Goal: Transaction & Acquisition: Purchase product/service

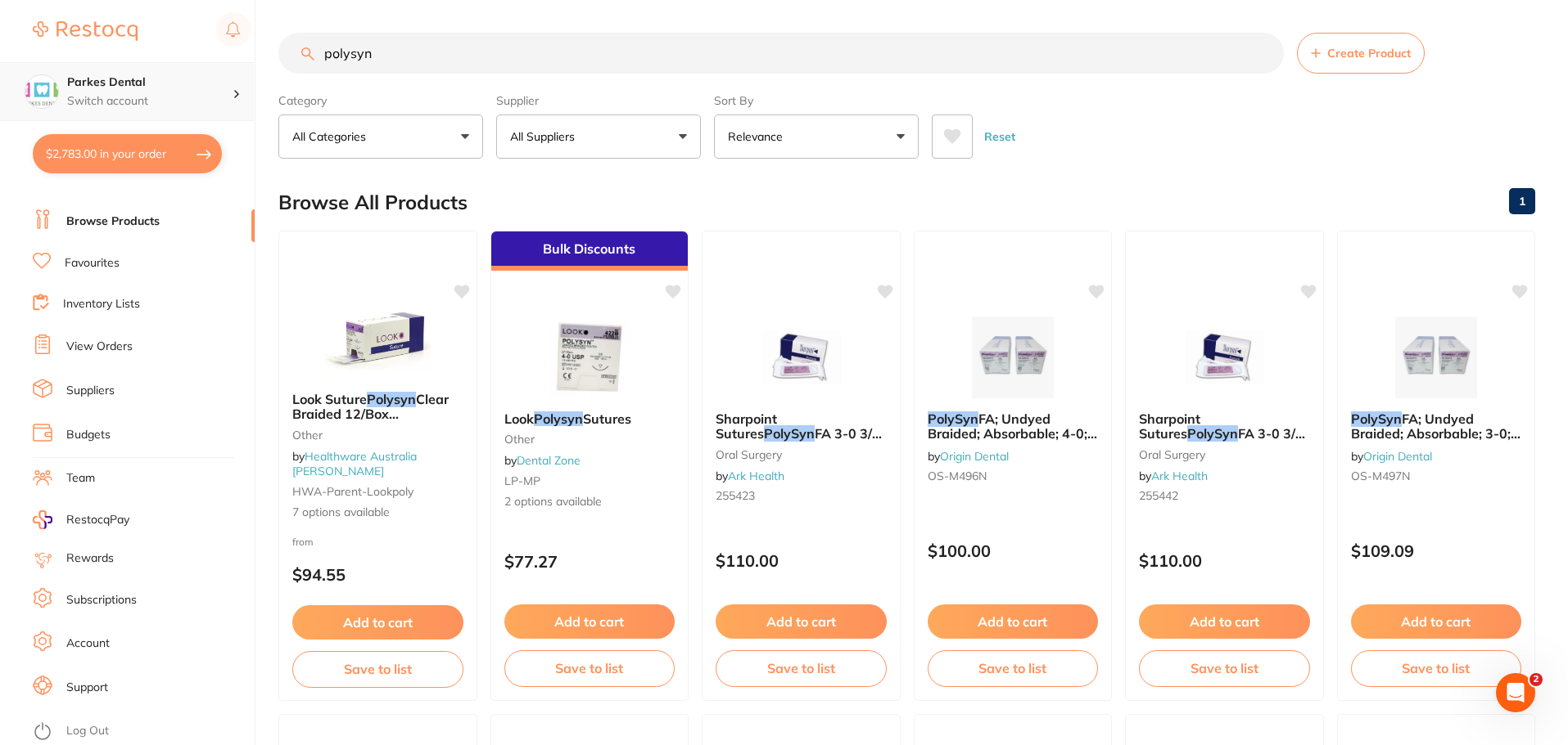
scroll to position [1, 0]
drag, startPoint x: 507, startPoint y: 69, endPoint x: 213, endPoint y: 74, distance: 294.0
click at [161, 76] on div "$2,783.00 Parkes Dental Switch account Parkes Dental United Pty Ltd Parkes Dent…" at bounding box center [784, 372] width 1568 height 745
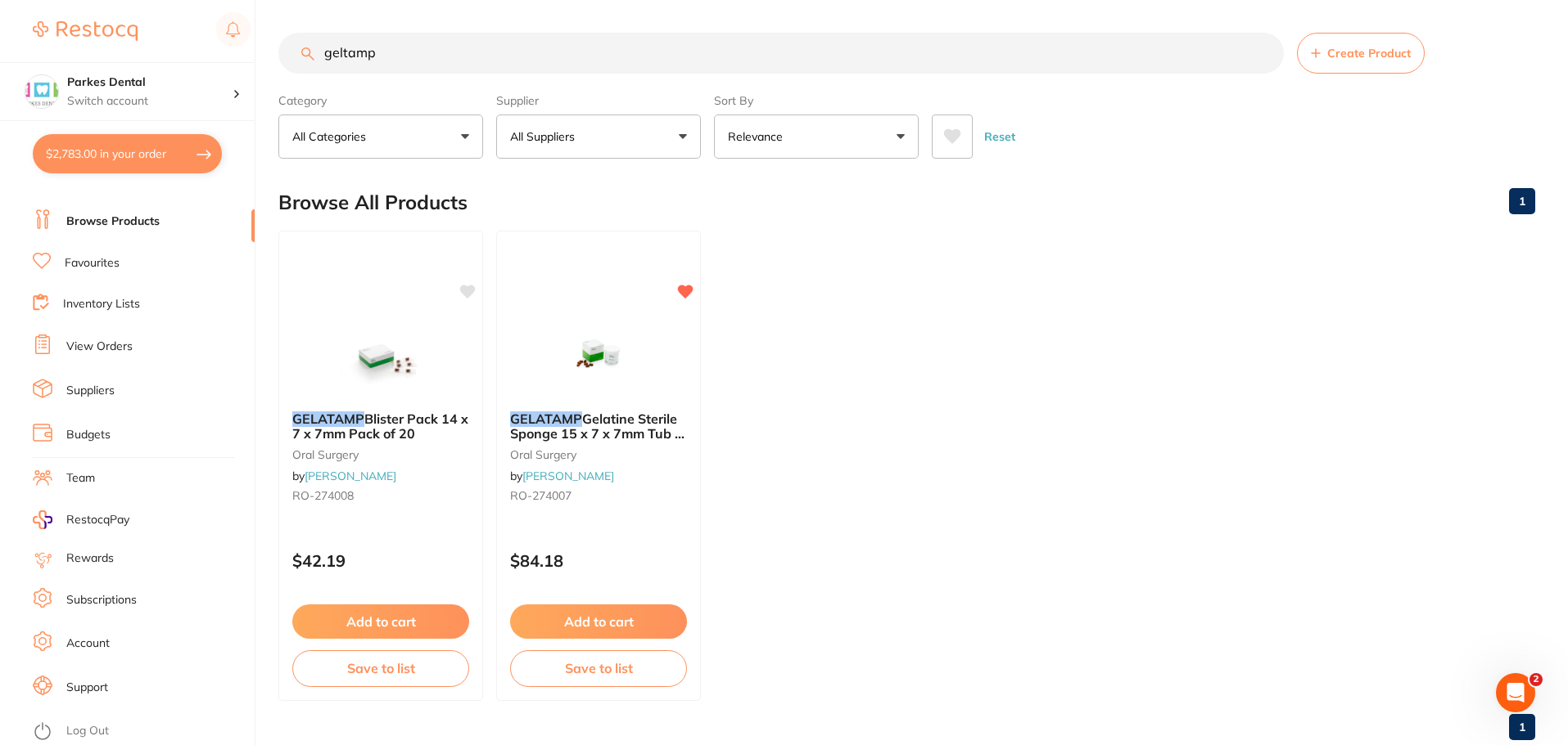
scroll to position [0, 0]
type input "geltamp"
click at [586, 372] on img at bounding box center [597, 357] width 107 height 83
click at [586, 372] on section at bounding box center [784, 372] width 1568 height 745
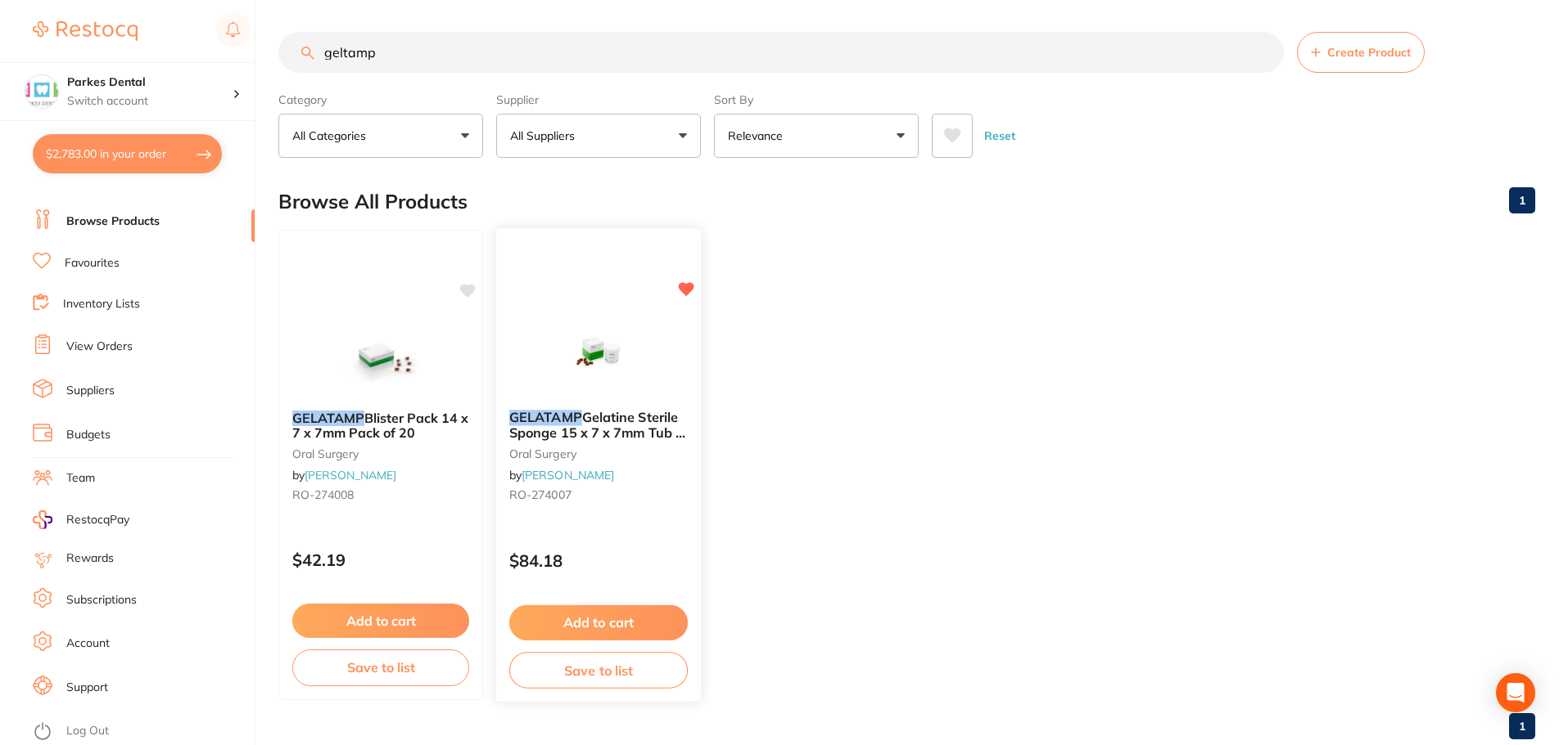
click at [586, 372] on img at bounding box center [597, 356] width 107 height 83
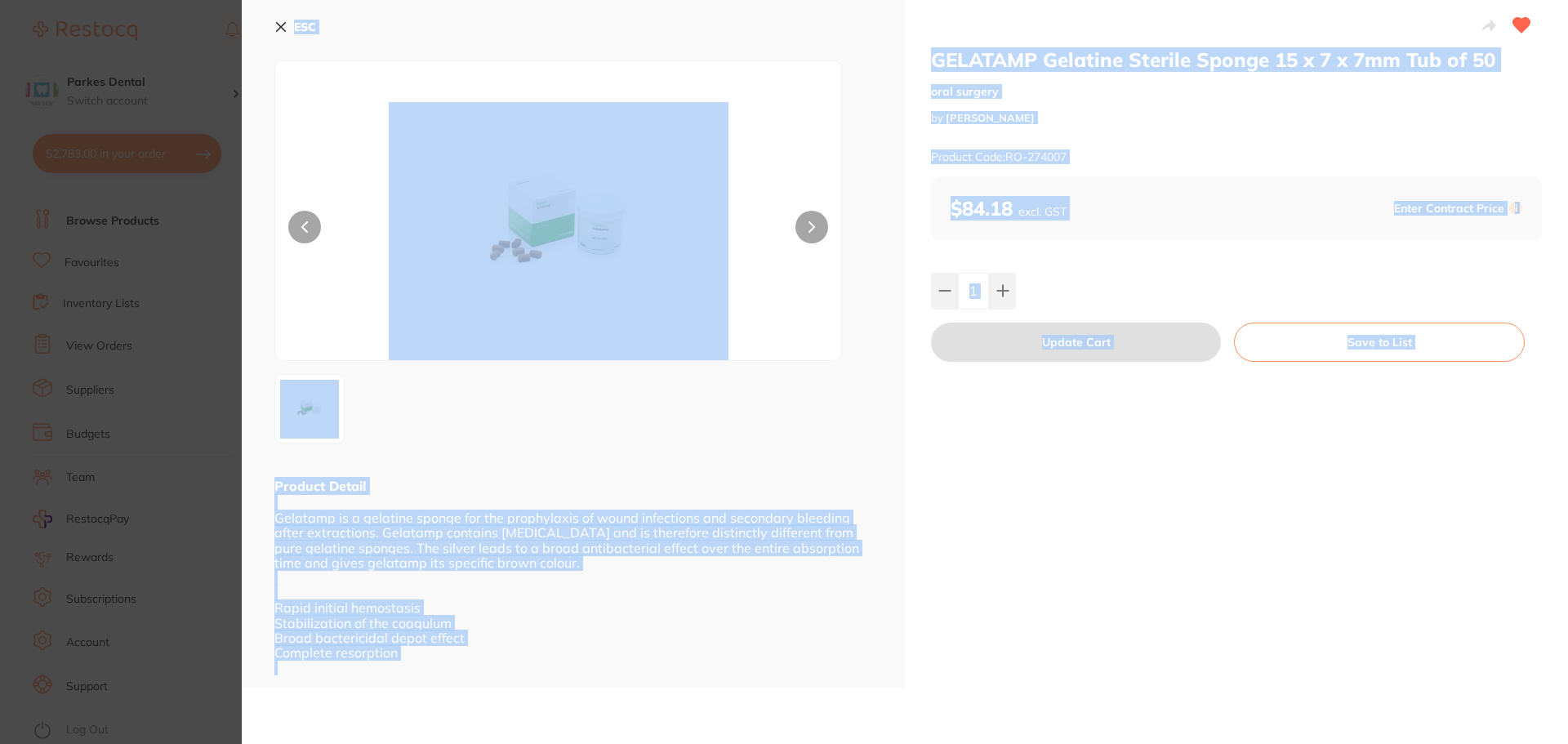
click at [1323, 701] on div "GELATAMP Gelatine Sterile Sponge 15 x 7 x 7mm Tub of 50 [MEDICAL_DATA] by [PERS…" at bounding box center [905, 372] width 1326 height 744
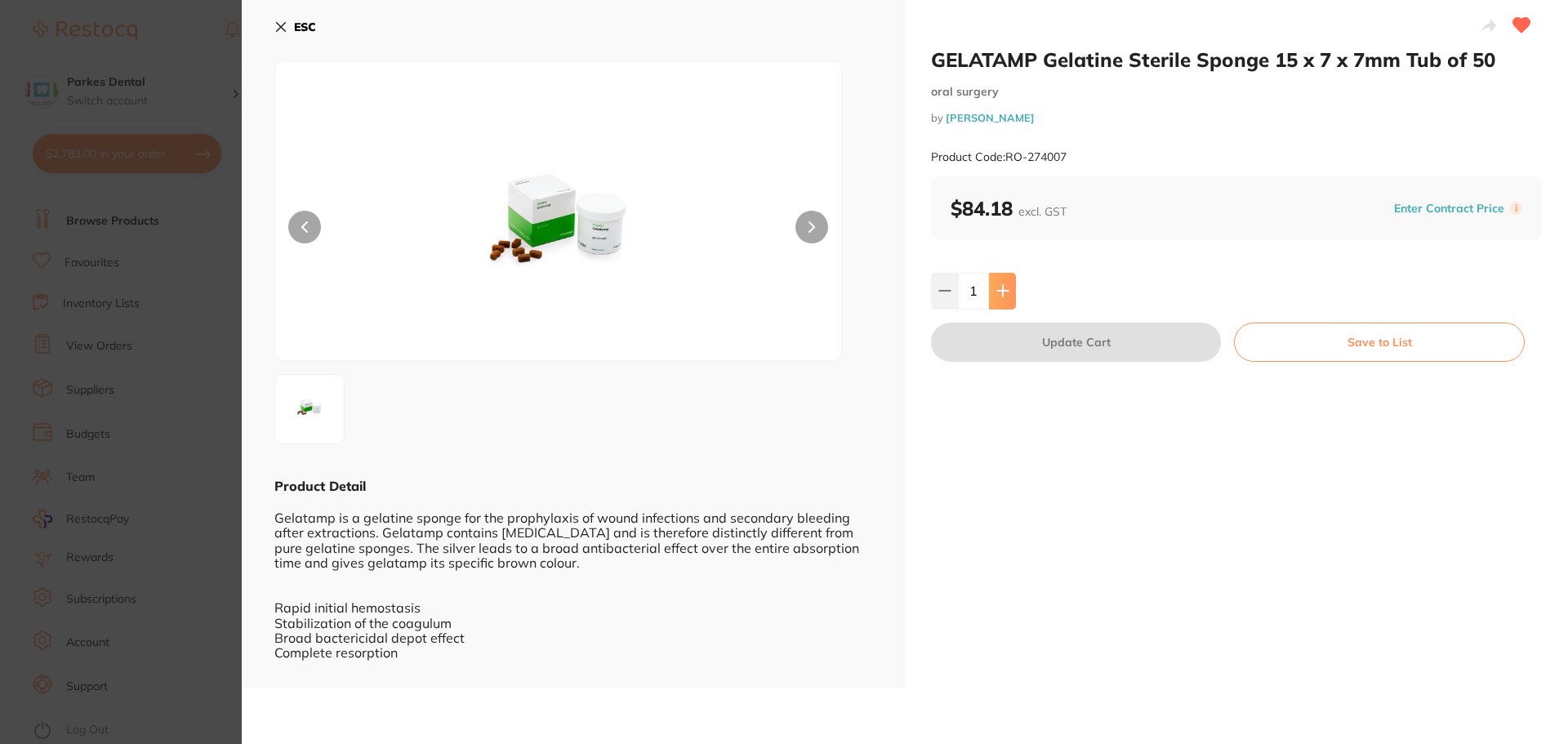
click at [1004, 288] on icon at bounding box center [1003, 291] width 13 height 13
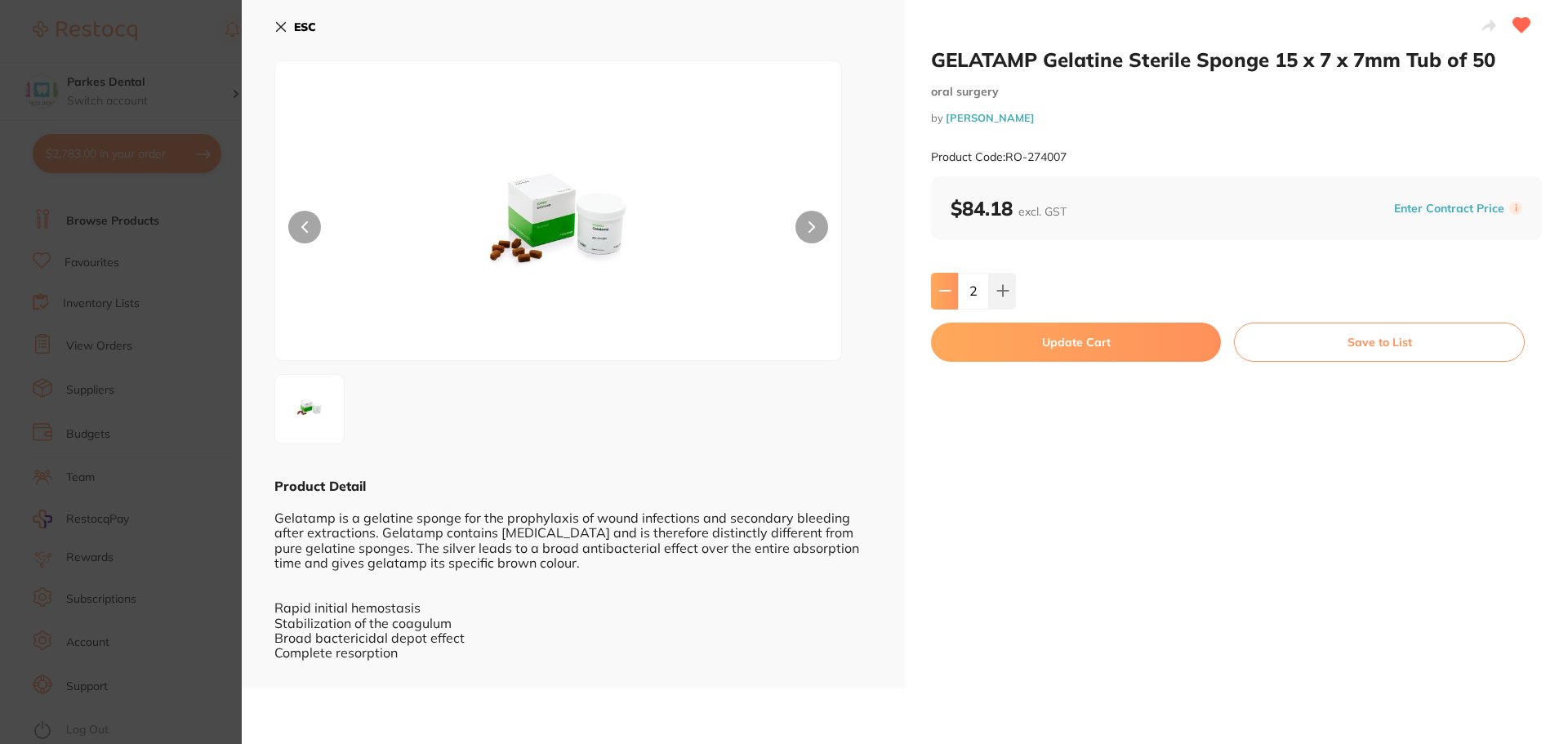
click at [943, 298] on icon at bounding box center [945, 291] width 13 height 13
type input "1"
click at [1115, 346] on button "Update Cart" at bounding box center [1076, 341] width 290 height 39
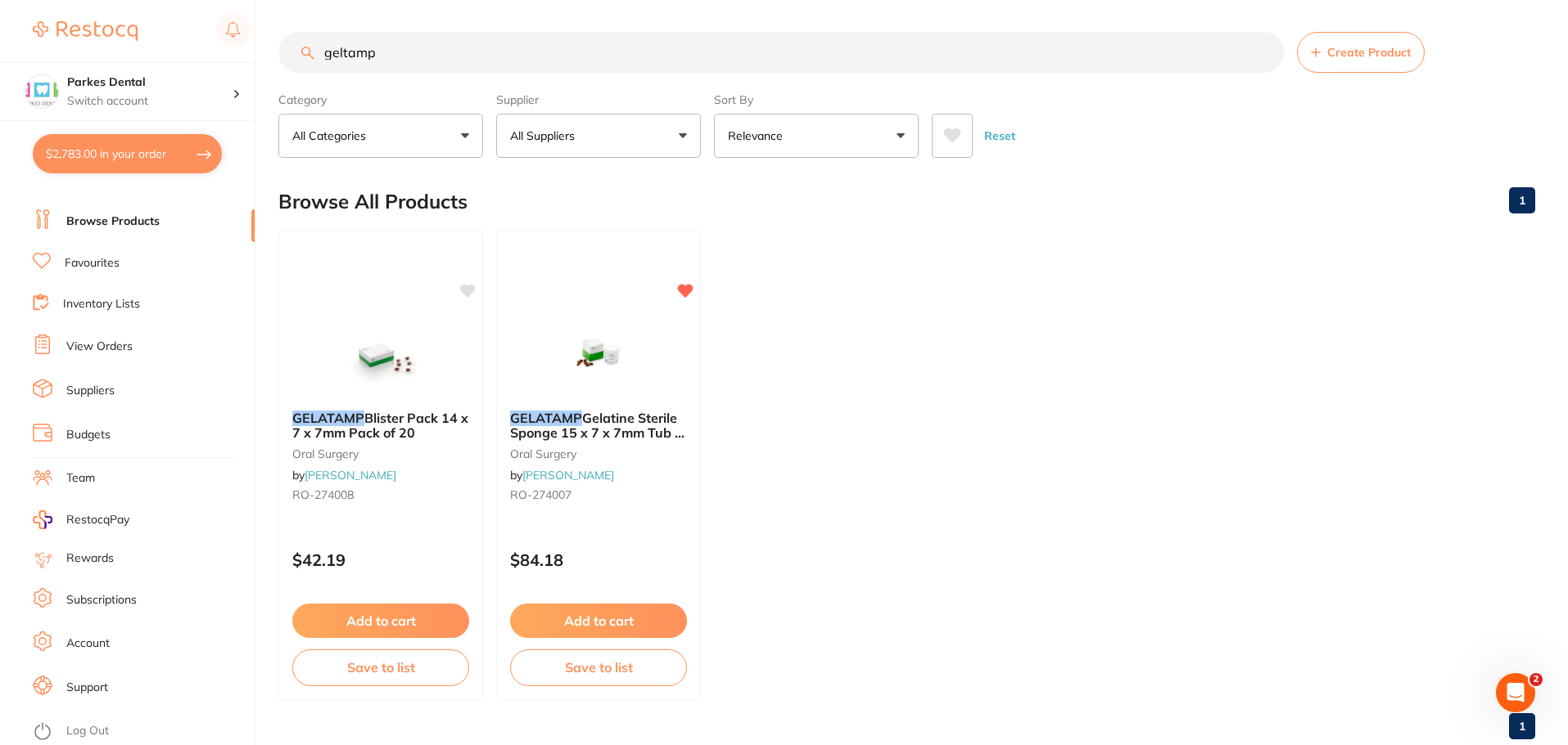
drag, startPoint x: 456, startPoint y: 65, endPoint x: 294, endPoint y: 54, distance: 162.4
click at [294, 54] on input "geltamp" at bounding box center [781, 52] width 1006 height 41
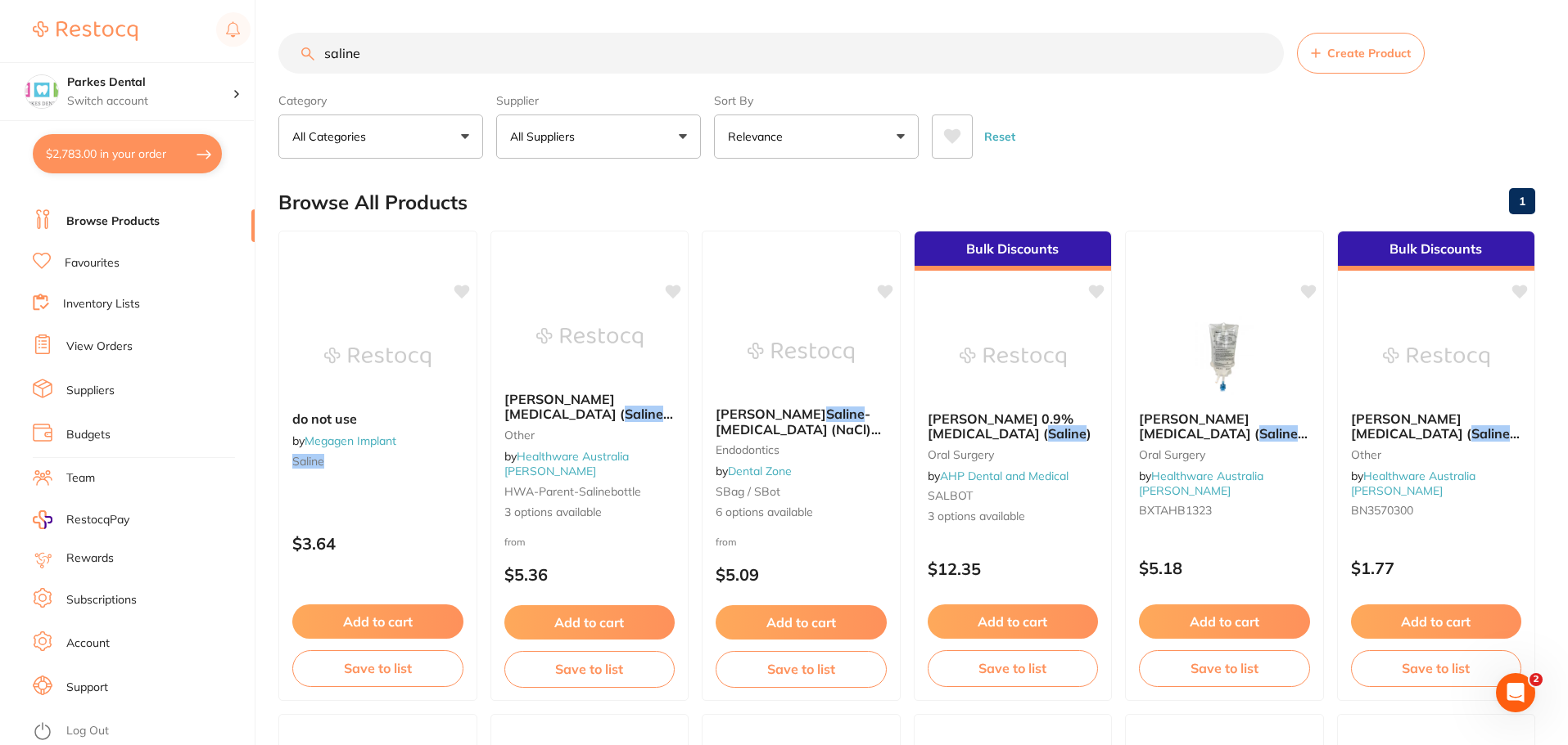
click at [1456, 355] on img at bounding box center [1435, 358] width 106 height 82
click at [1456, 355] on section at bounding box center [784, 372] width 1568 height 745
click at [1397, 353] on img at bounding box center [1435, 357] width 106 height 82
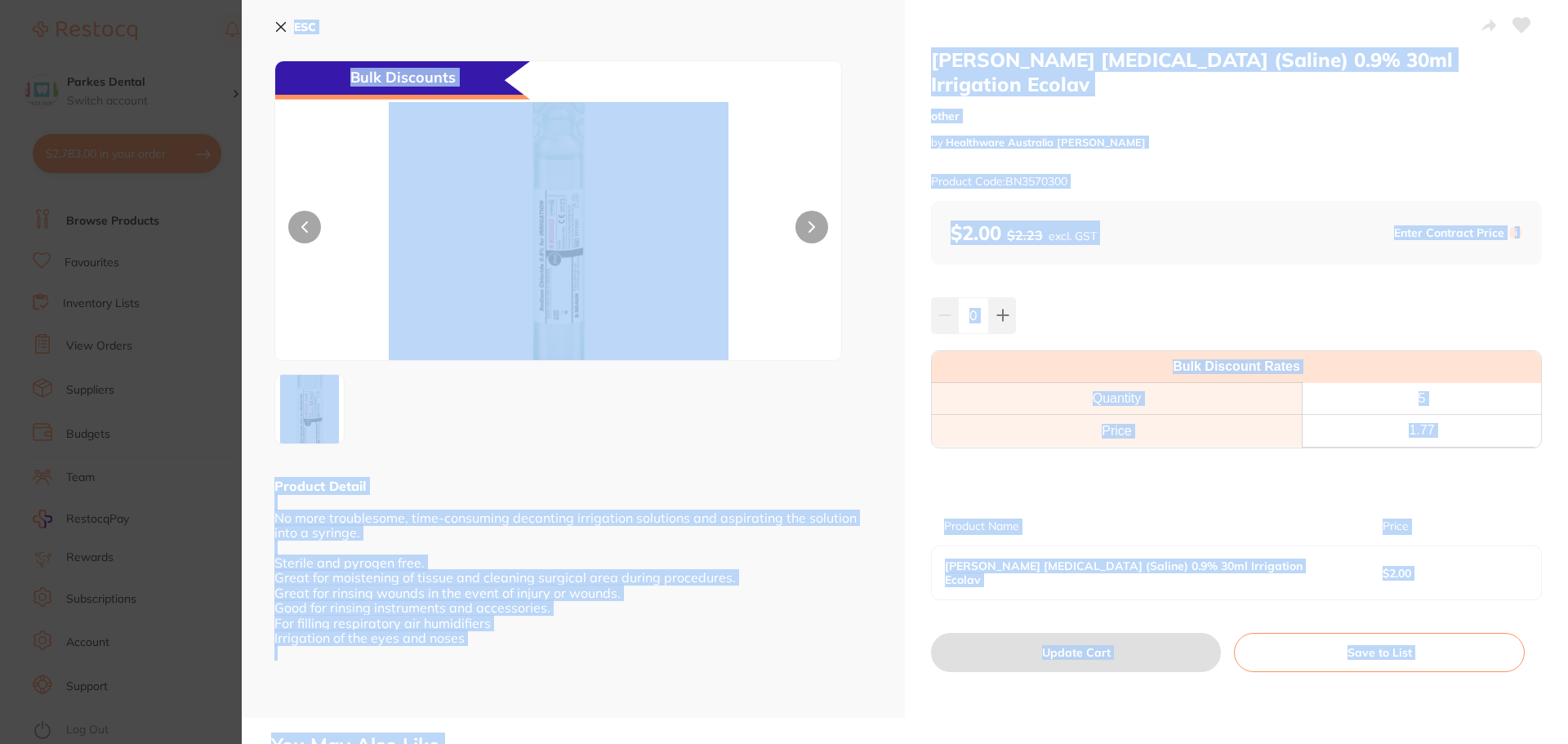
click at [851, 414] on div at bounding box center [573, 409] width 598 height 70
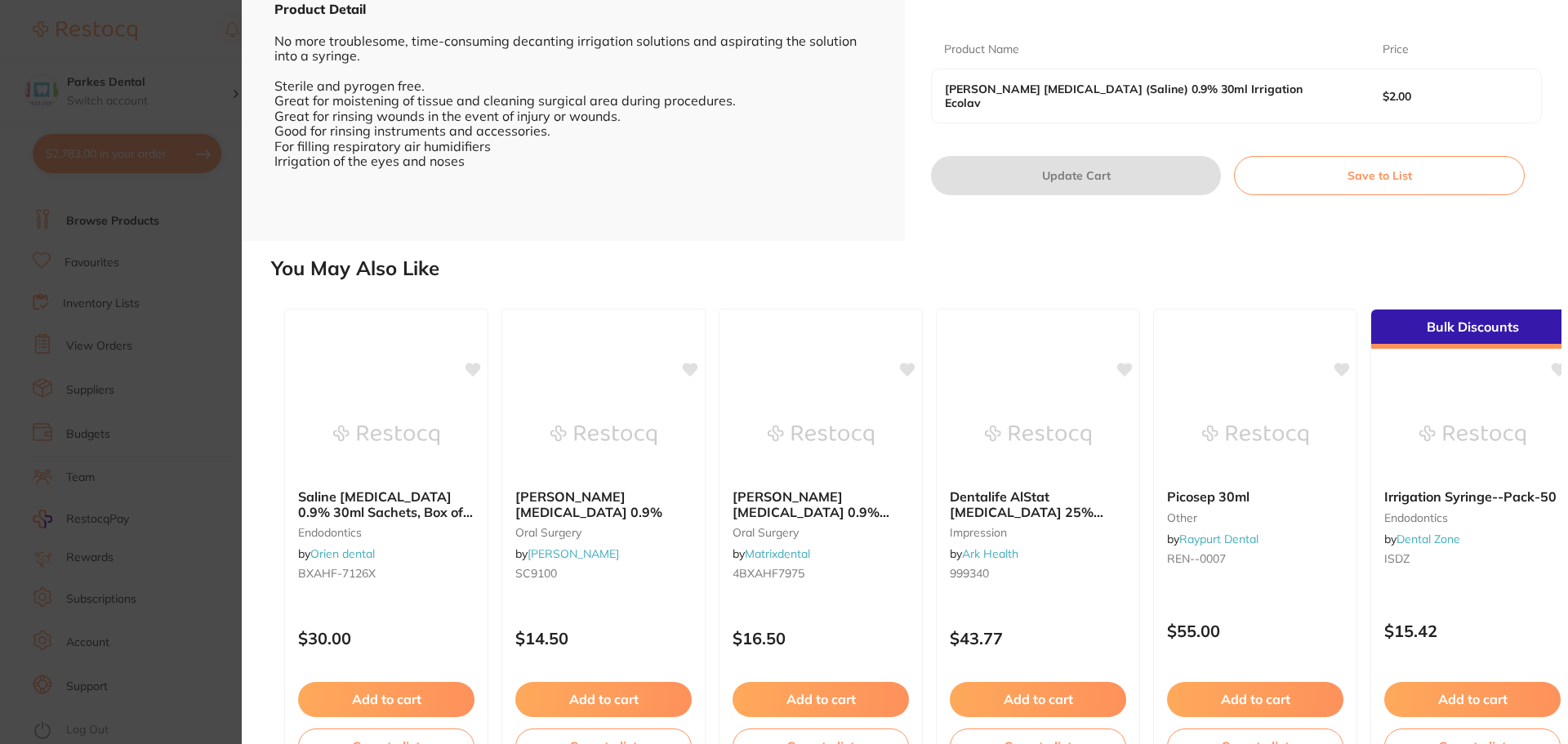
scroll to position [490, 0]
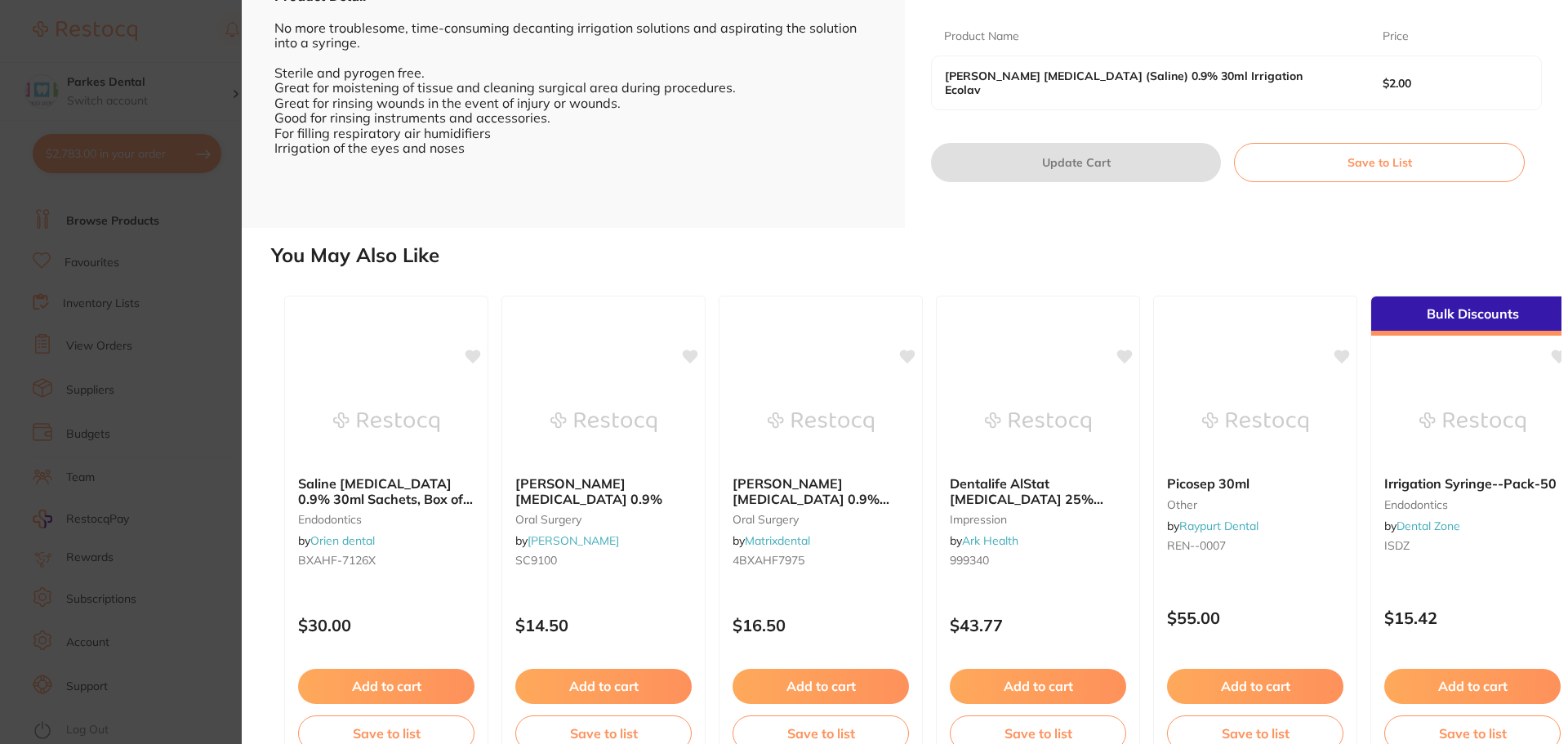
click at [226, 234] on section "[PERSON_NAME] [MEDICAL_DATA] (Saline) 0.9% 30ml Irrigation Ecolav other by Heal…" at bounding box center [784, 372] width 1568 height 744
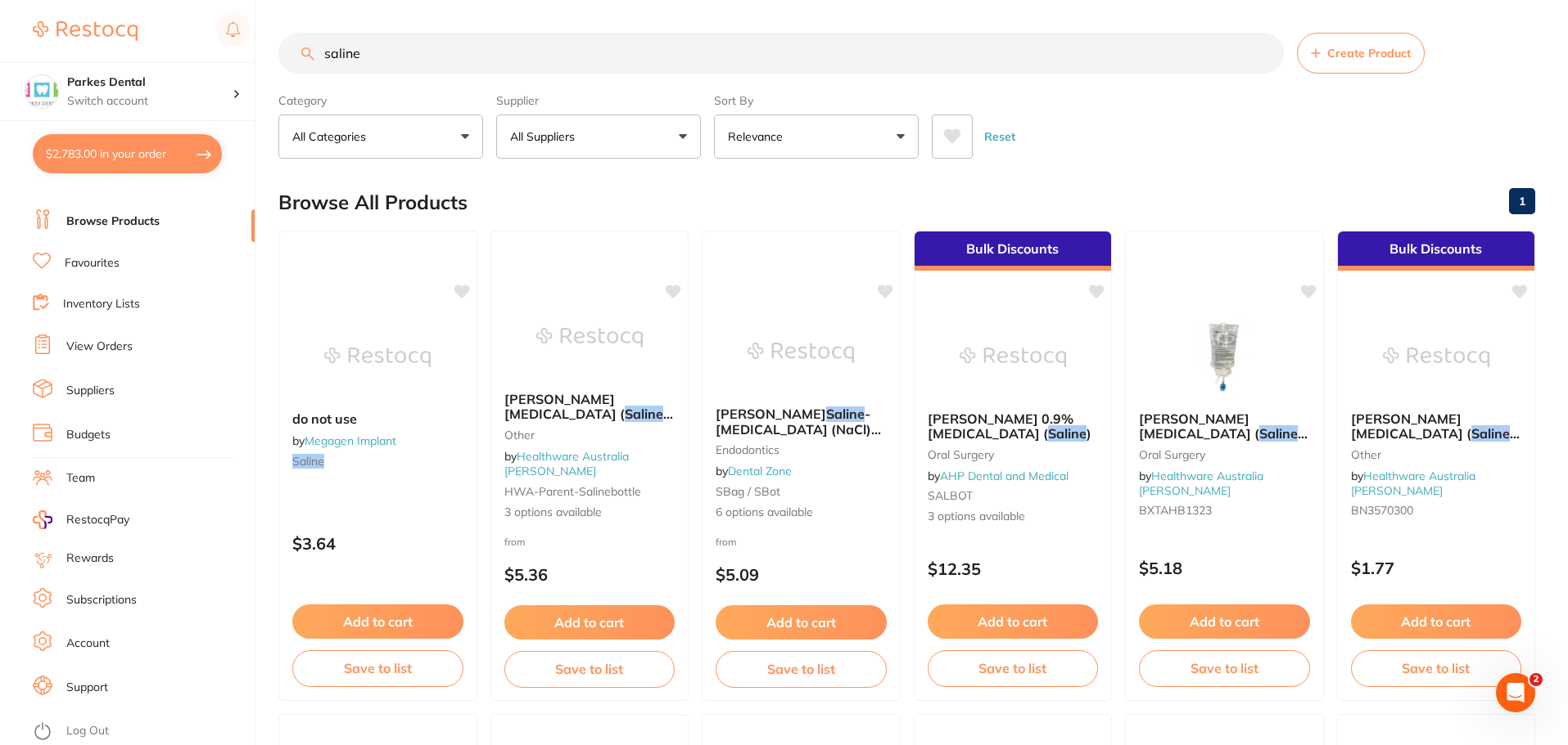
drag, startPoint x: 383, startPoint y: 46, endPoint x: 259, endPoint y: 51, distance: 124.1
click at [259, 51] on div "$2,783.00 Parkes Dental Switch account Parkes Dental United Pty Ltd Parkes Dent…" at bounding box center [784, 372] width 1568 height 745
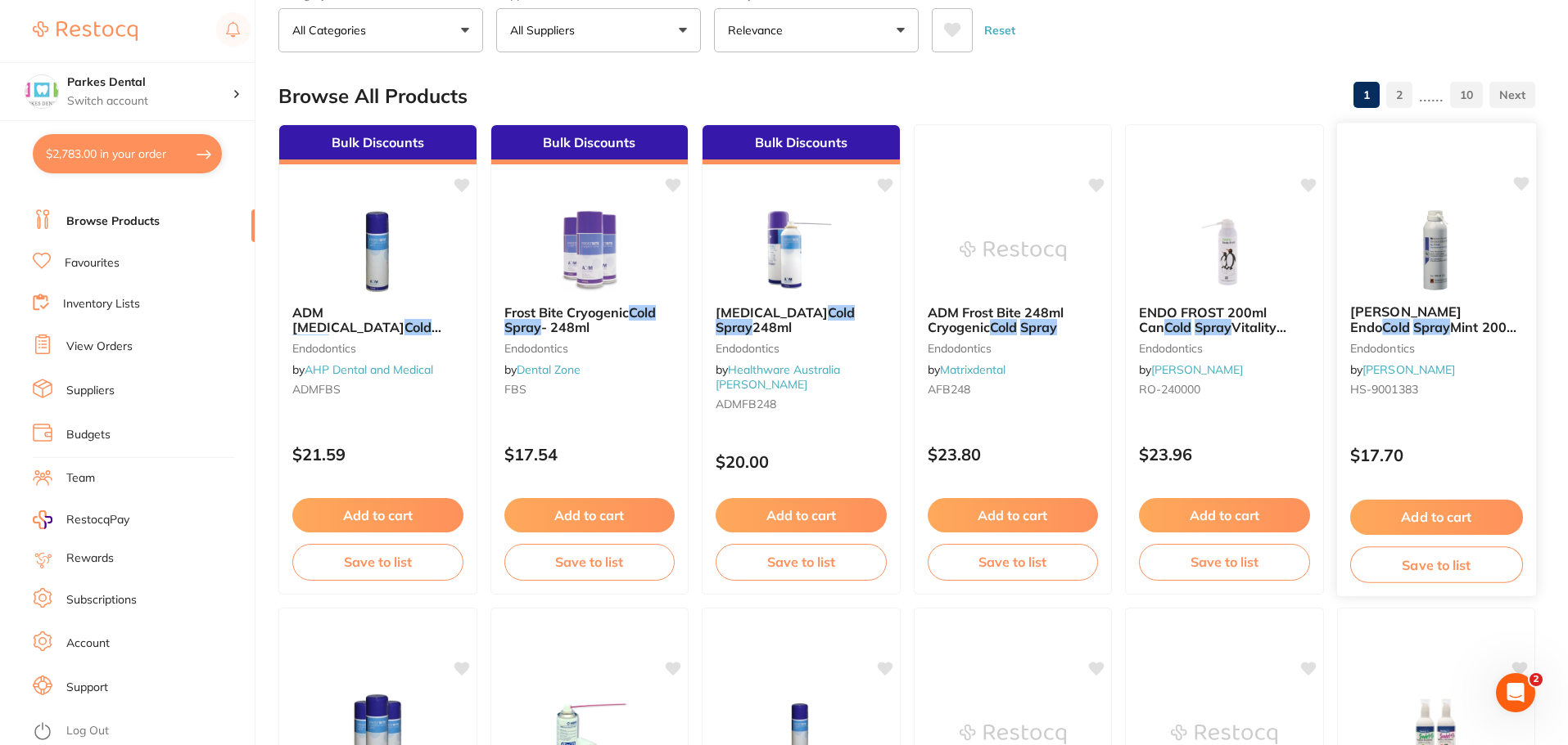
scroll to position [82, 0]
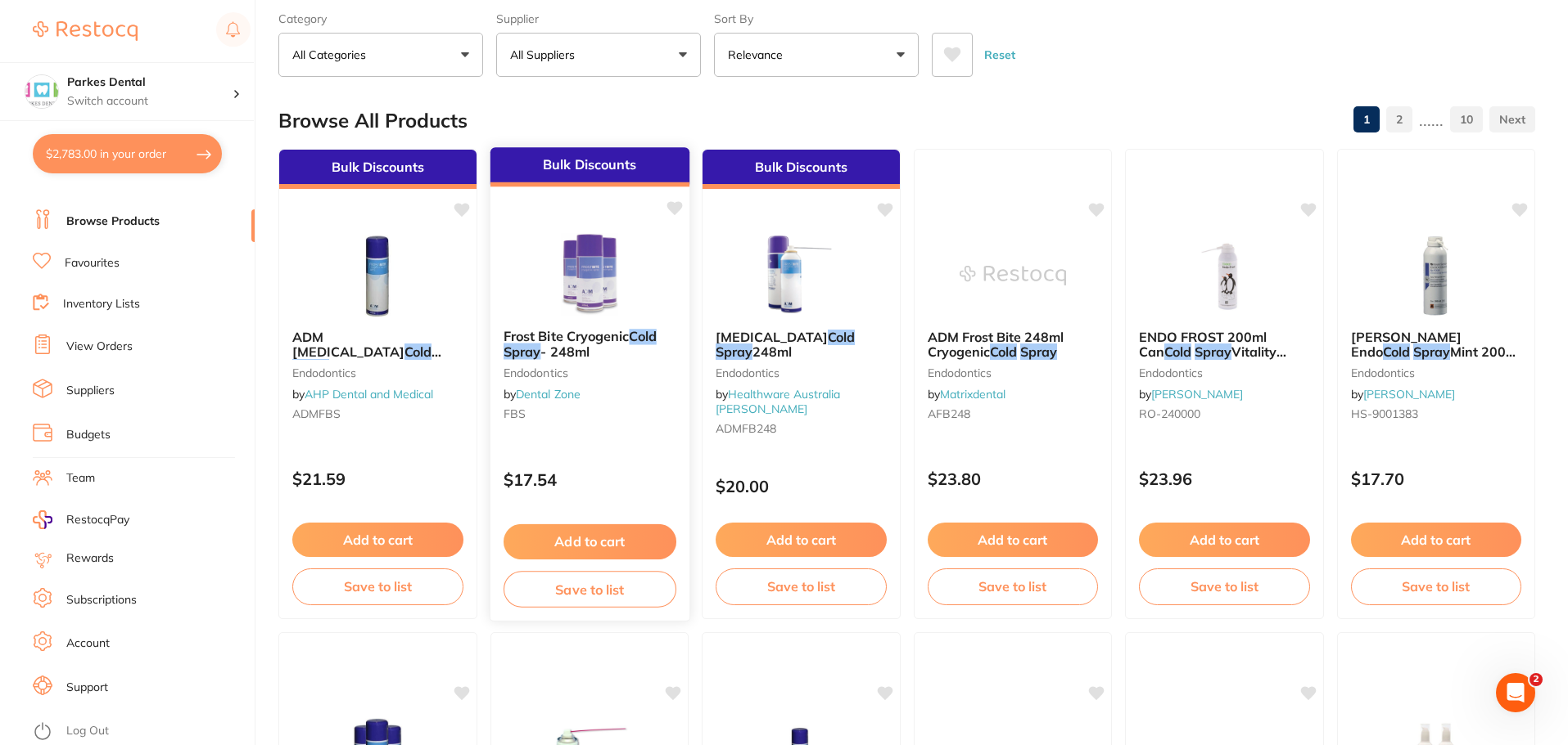
type input "cold spray"
click at [554, 289] on img at bounding box center [589, 276] width 106 height 82
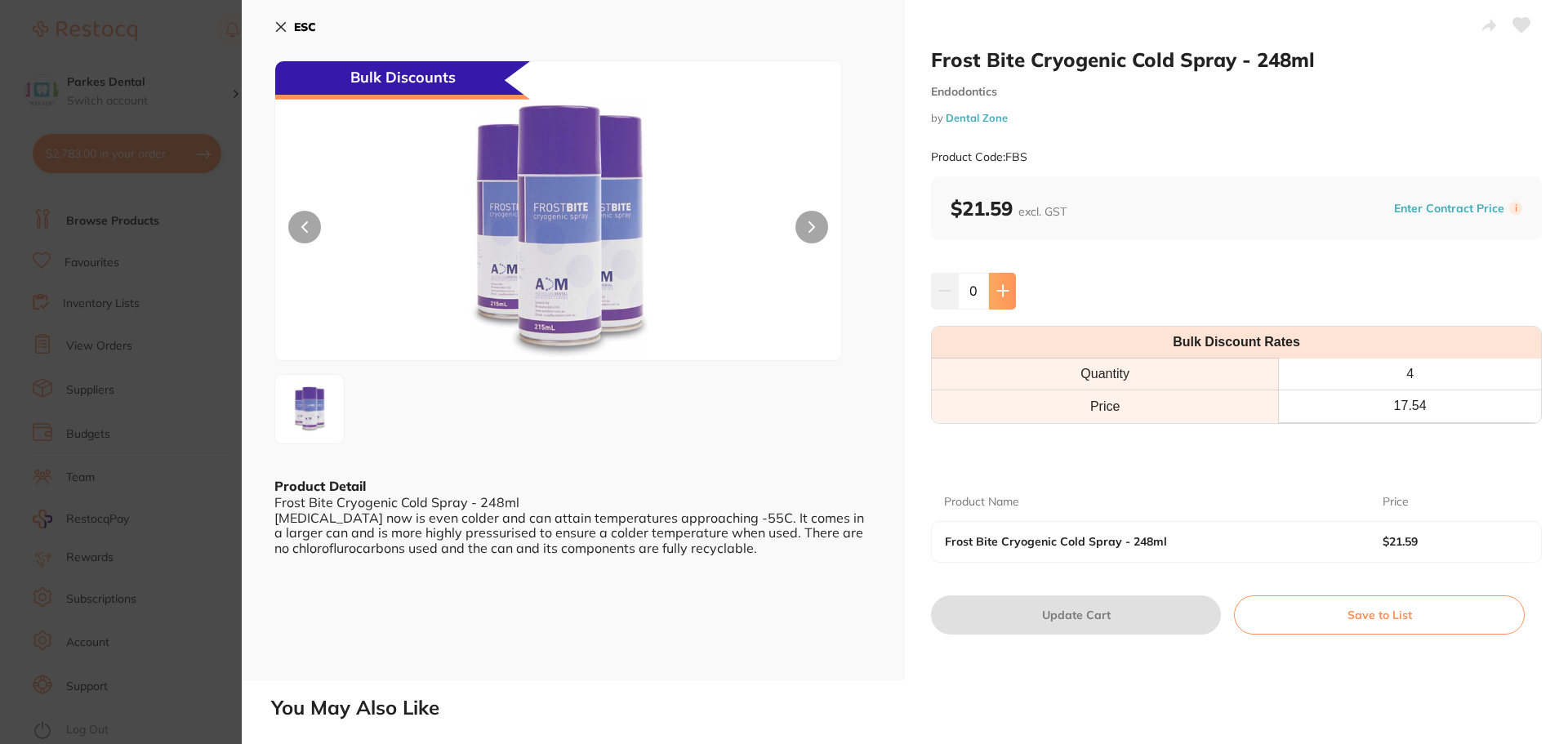
click at [999, 297] on icon at bounding box center [1003, 291] width 13 height 13
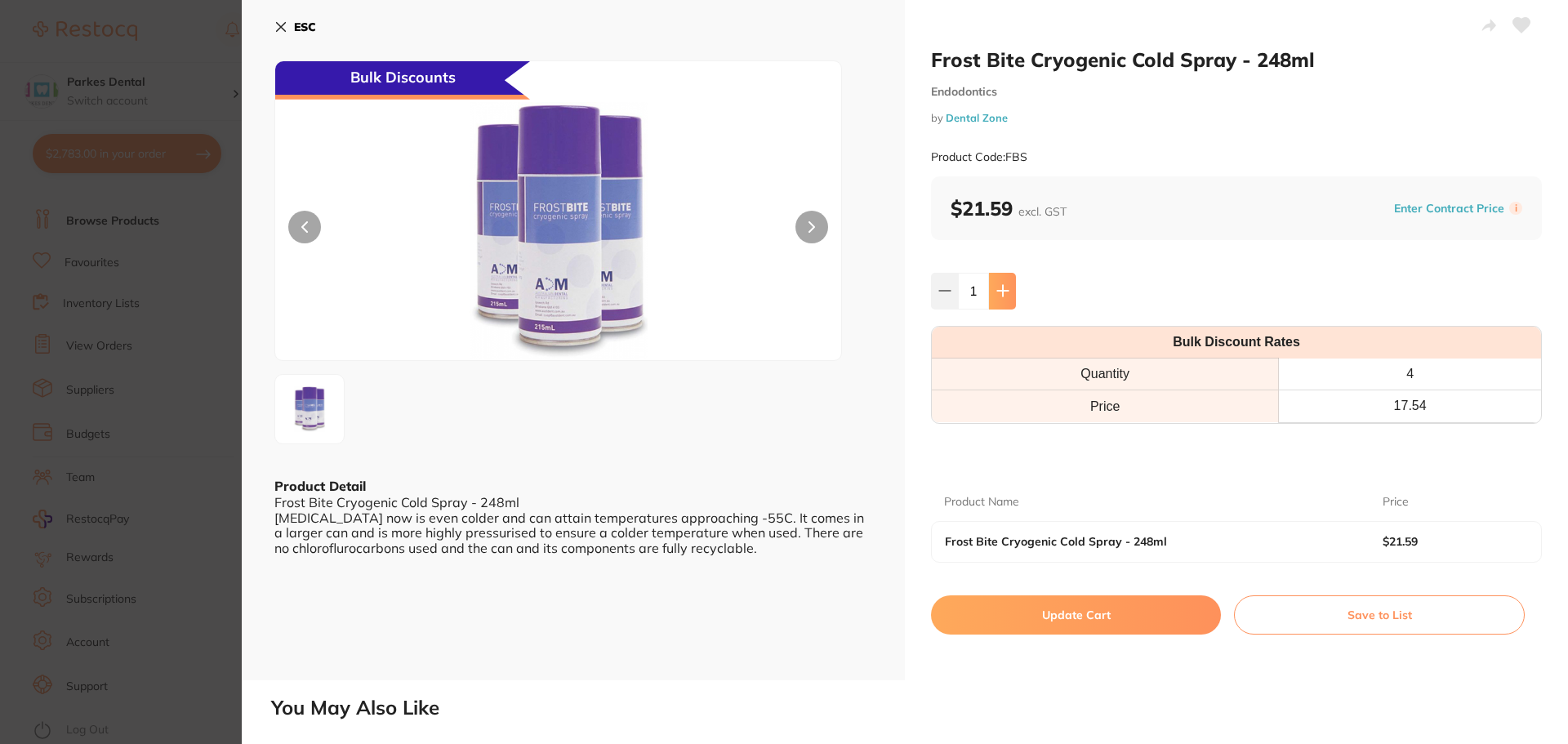
click at [999, 297] on icon at bounding box center [1003, 291] width 13 height 13
click at [1000, 295] on icon at bounding box center [1002, 291] width 11 height 11
click at [938, 308] on button at bounding box center [944, 290] width 27 height 36
type input "3"
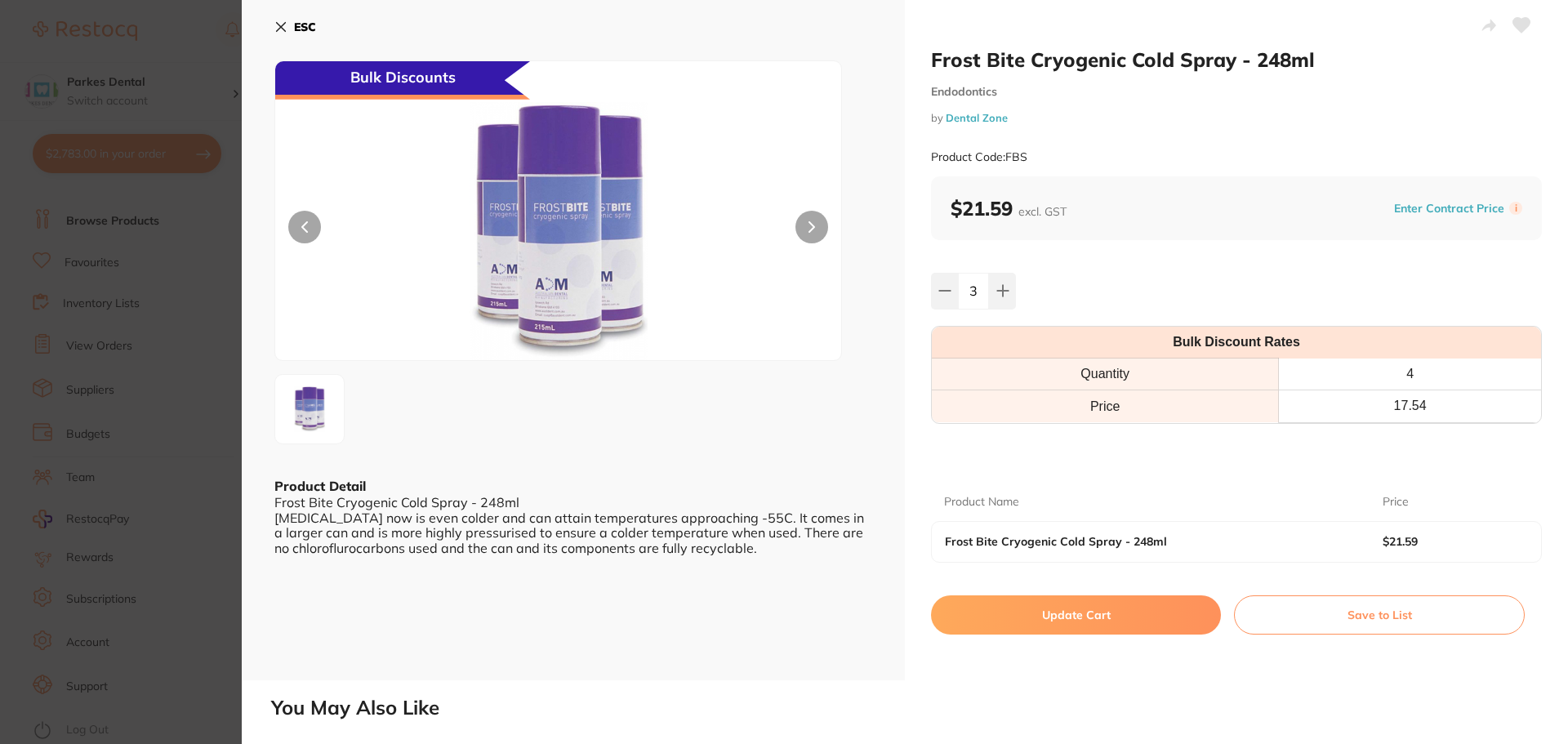
click at [239, 286] on section "Frost Bite Cryogenic Cold Spray - 248ml Endodontics by Dental Zone Product Code…" at bounding box center [784, 372] width 1568 height 744
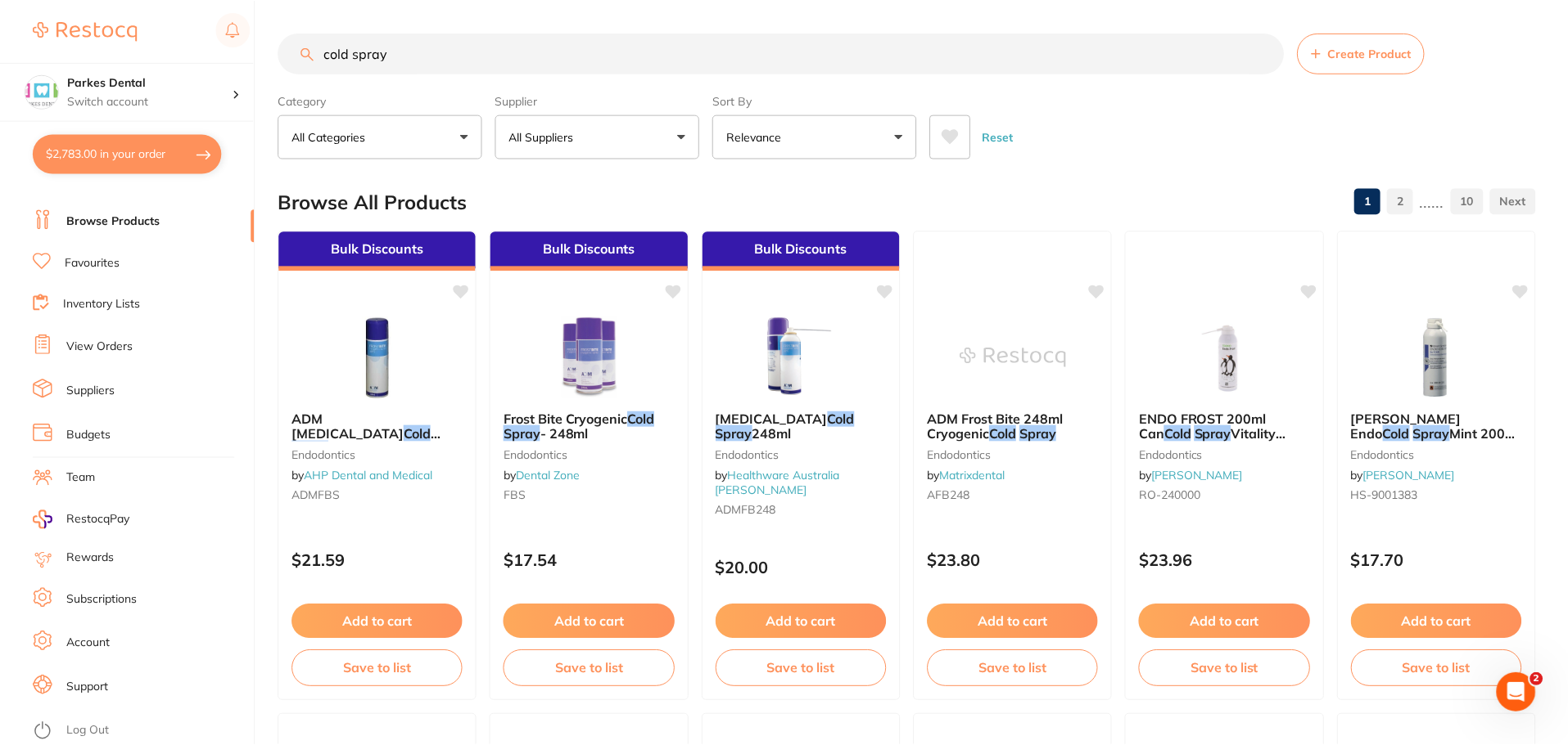
scroll to position [82, 0]
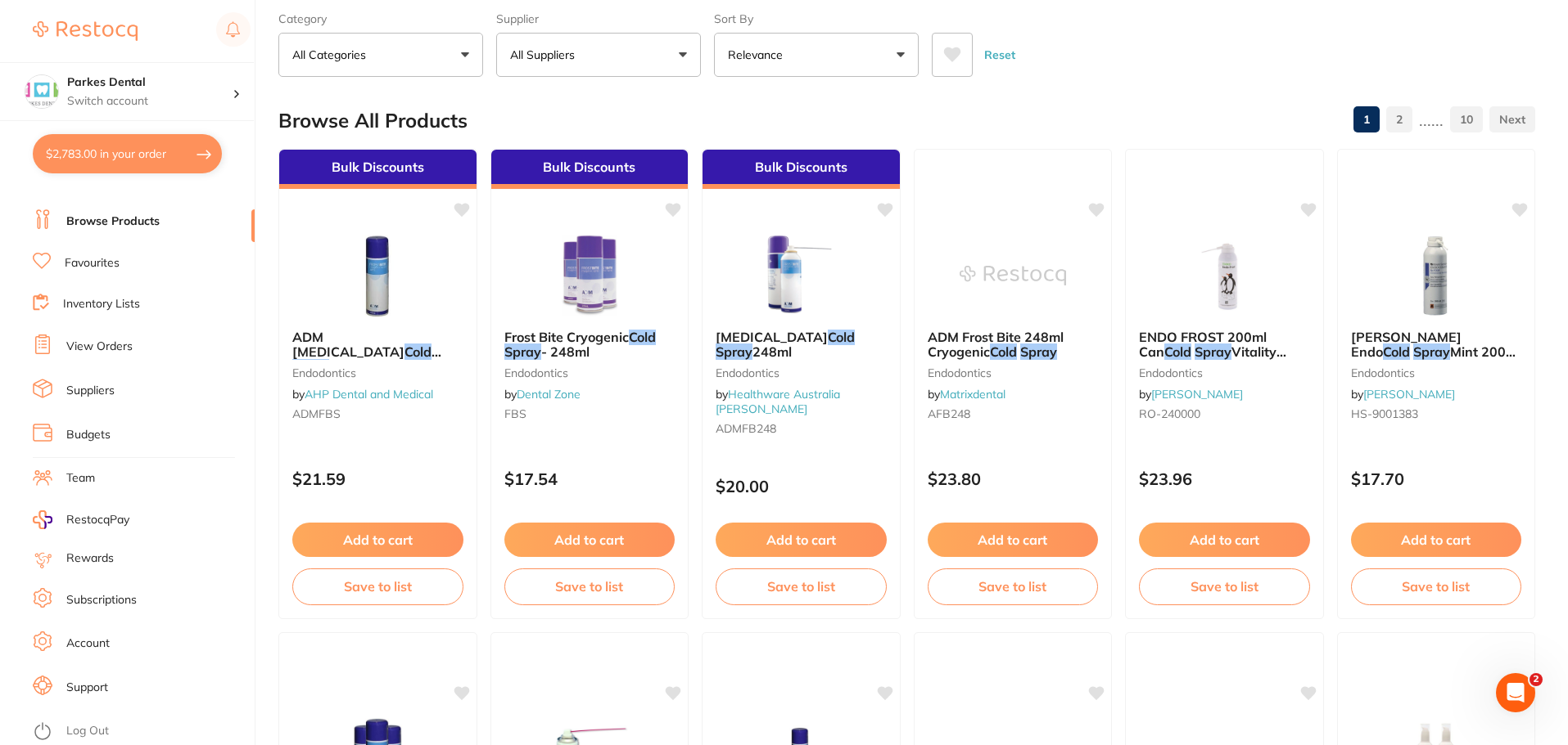
click at [561, 270] on img at bounding box center [589, 276] width 106 height 82
click at [561, 270] on section at bounding box center [784, 372] width 1568 height 745
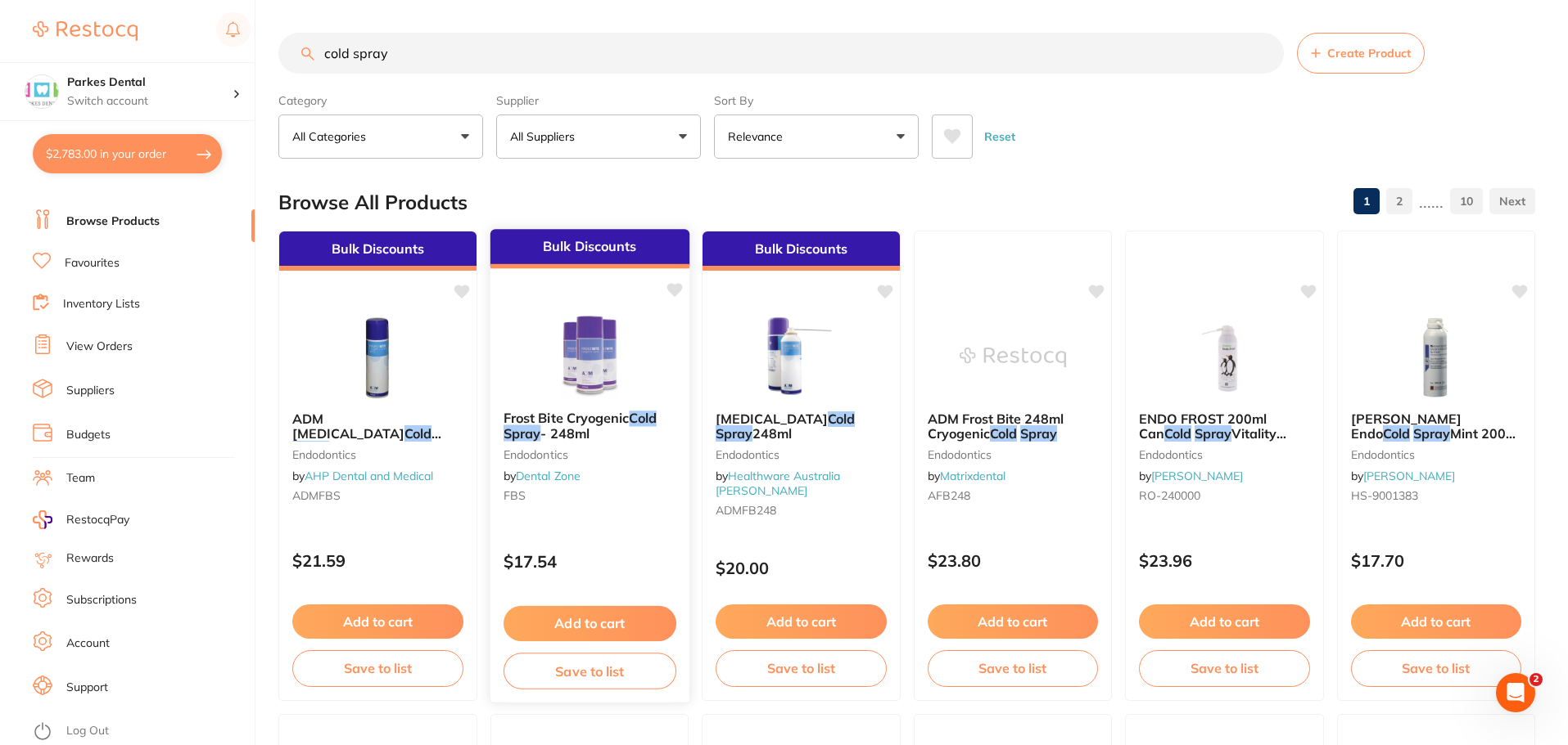
click at [595, 369] on img at bounding box center [588, 357] width 107 height 83
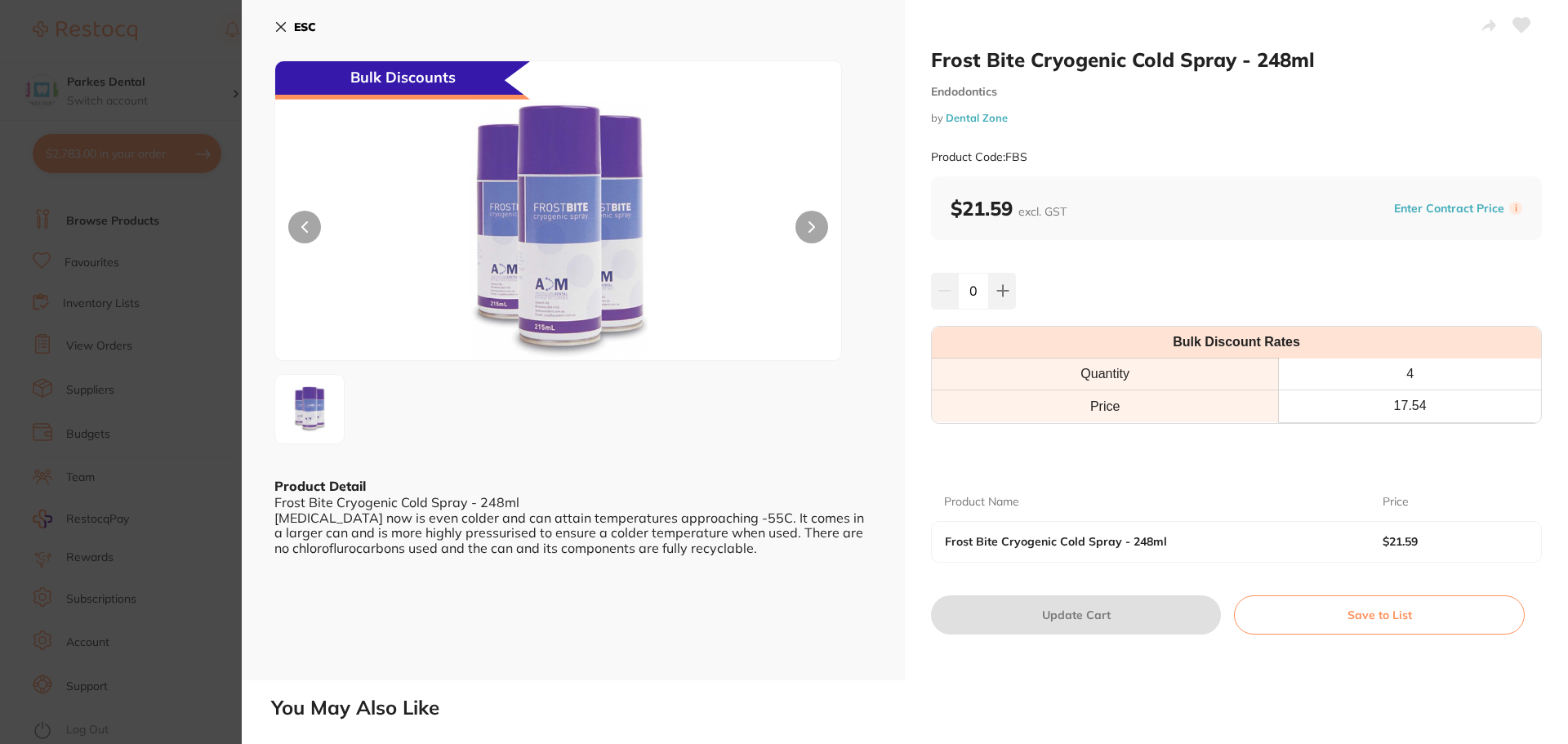
click at [1141, 371] on th "Quantity" at bounding box center [1105, 374] width 347 height 32
click at [1193, 407] on td "Price" at bounding box center [1105, 406] width 347 height 32
drag, startPoint x: 1416, startPoint y: 389, endPoint x: 1423, endPoint y: 422, distance: 33.7
click at [1423, 422] on table "Bulk Discount Rates Quantity 4 Price 17.54" at bounding box center [1236, 374] width 609 height 97
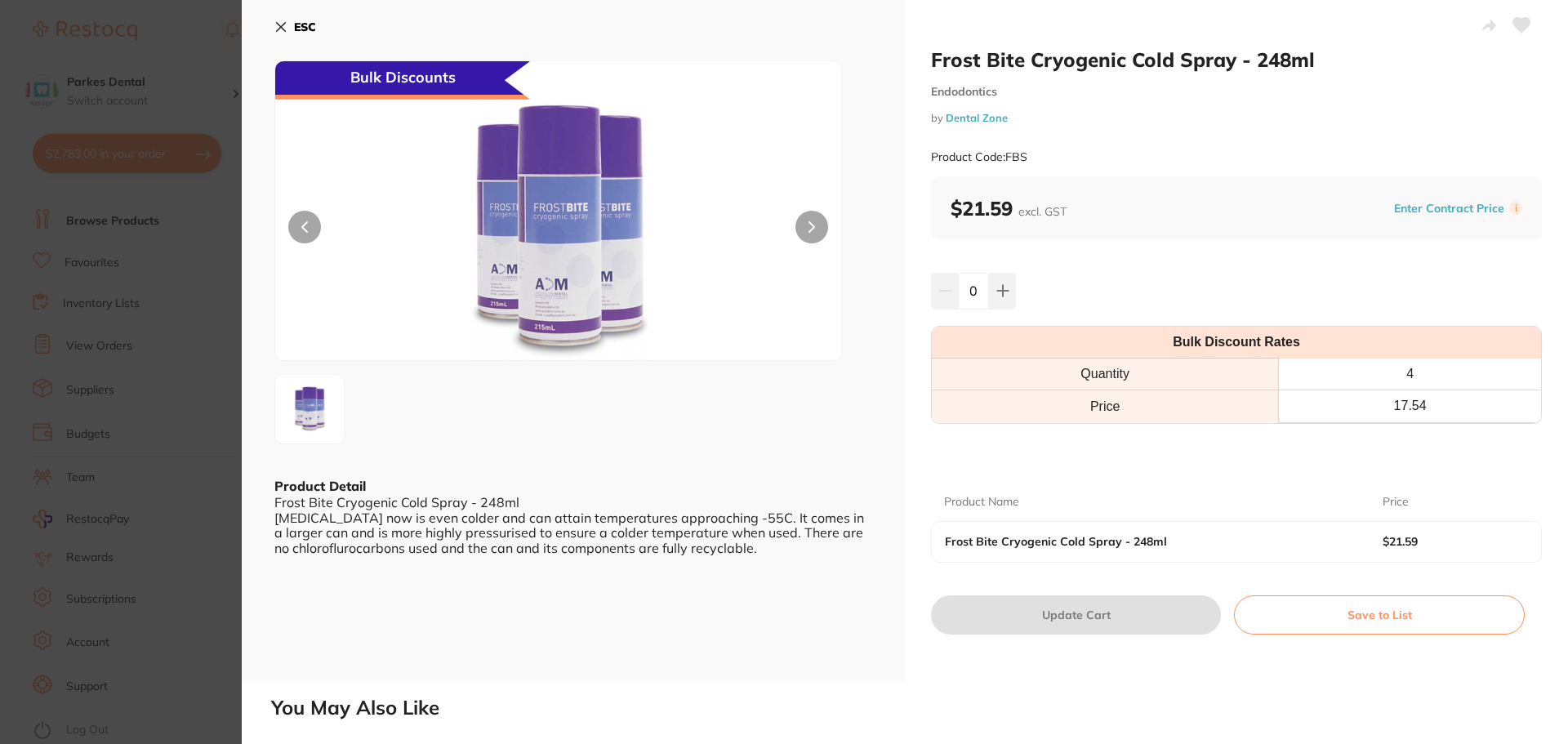
click at [1454, 446] on div at bounding box center [1236, 451] width 611 height 26
drag, startPoint x: 1238, startPoint y: 537, endPoint x: 1385, endPoint y: 541, distance: 147.1
click at [1385, 541] on div "Frost Bite Cryogenic Cold Spray - 248ml $21.59" at bounding box center [1236, 541] width 609 height 39
click at [990, 291] on button at bounding box center [1002, 290] width 27 height 36
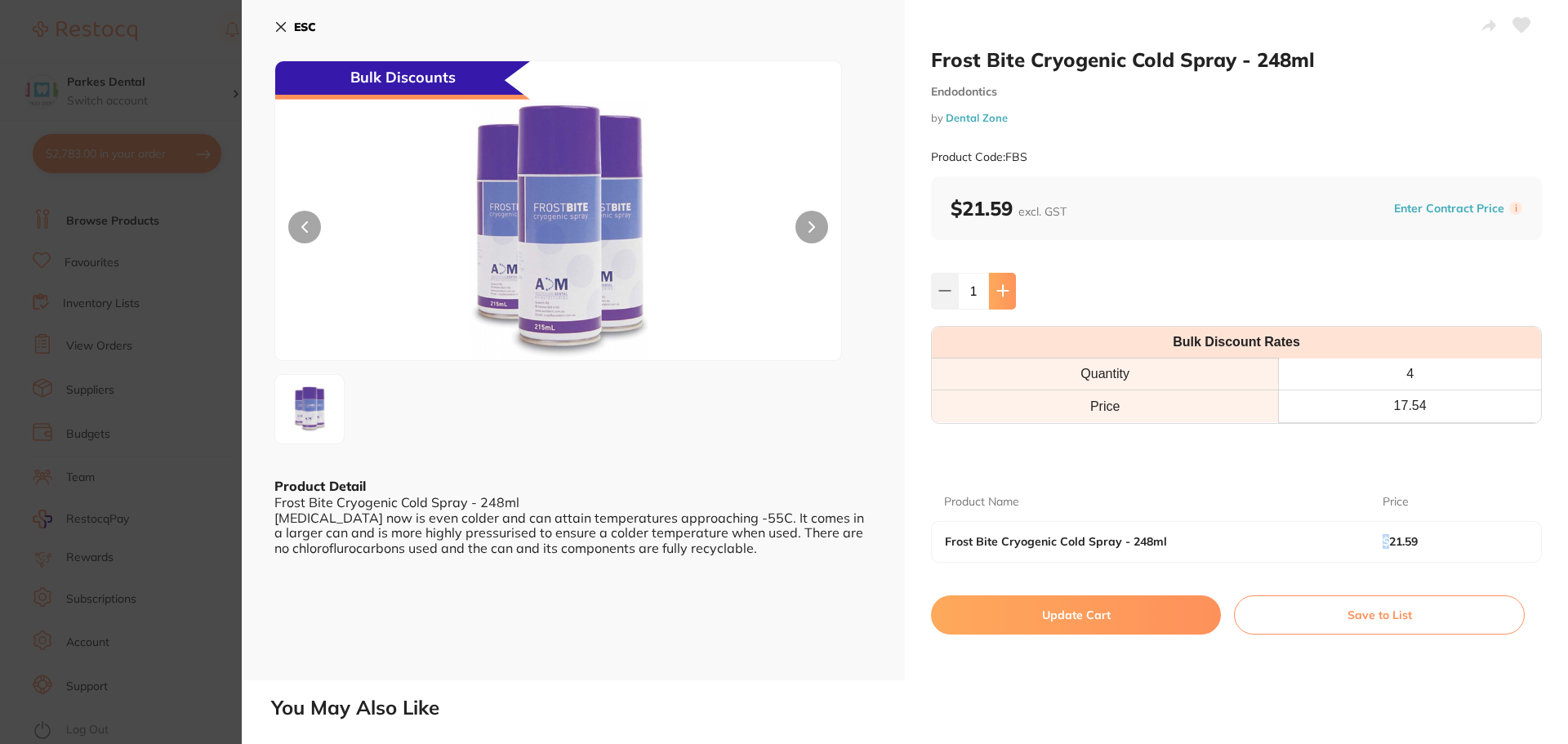
click at [990, 291] on button at bounding box center [1002, 290] width 27 height 36
type input "2"
click at [1057, 618] on button "Update Cart" at bounding box center [1076, 615] width 290 height 39
checkbox input "true"
checkbox input "false"
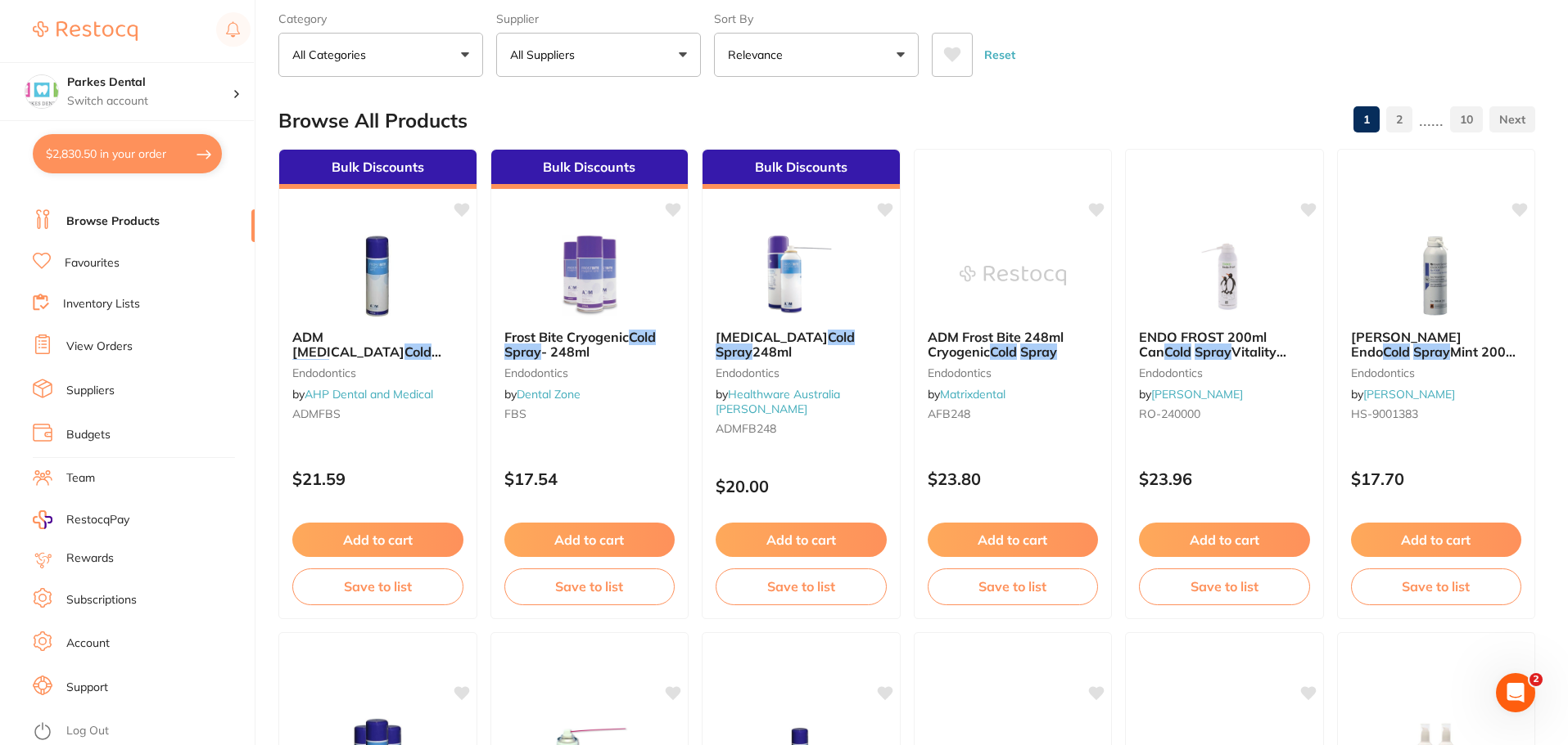
scroll to position [3427, 0]
click at [155, 161] on button "$2,830.50 in your order" at bounding box center [128, 153] width 189 height 39
checkbox input "true"
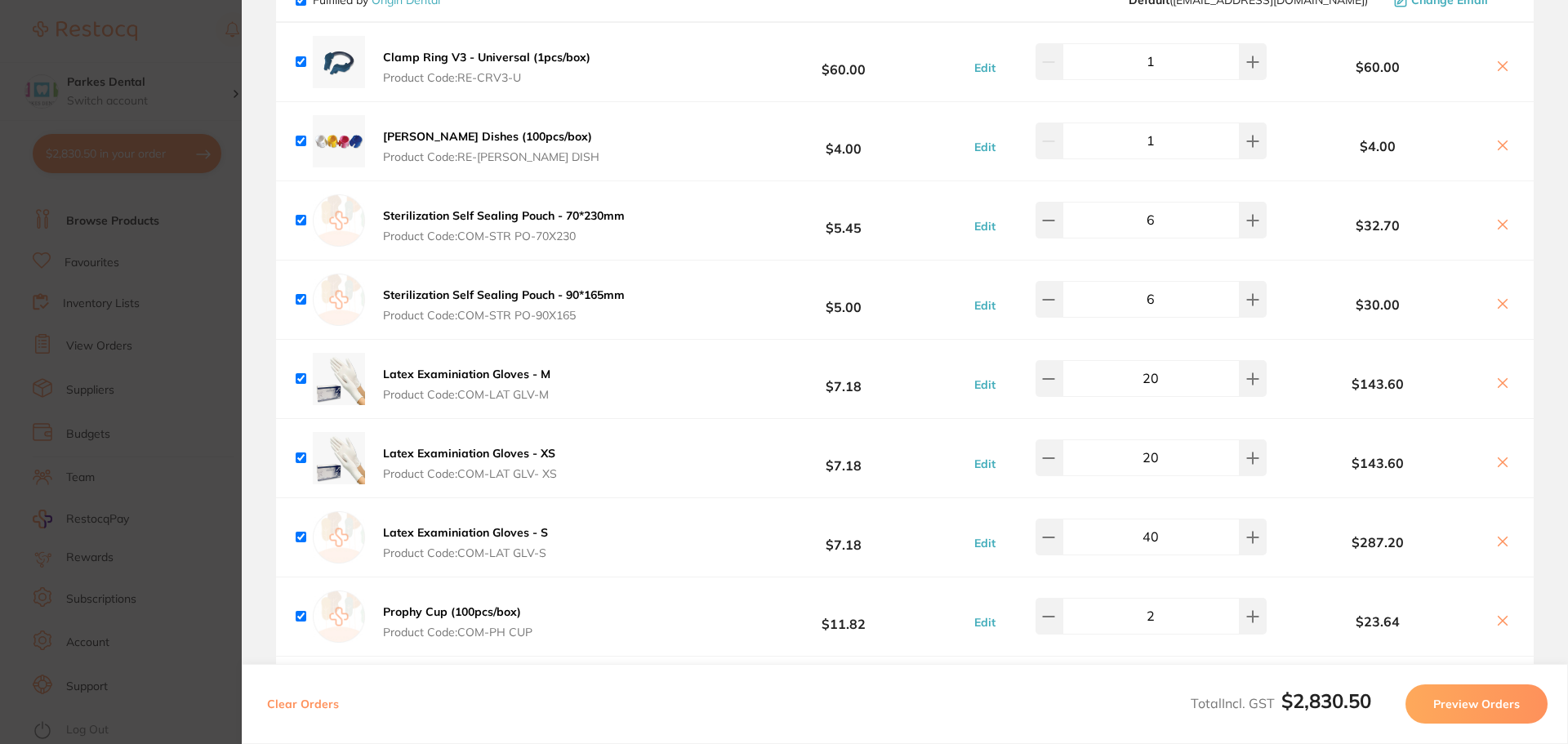
scroll to position [3075, 0]
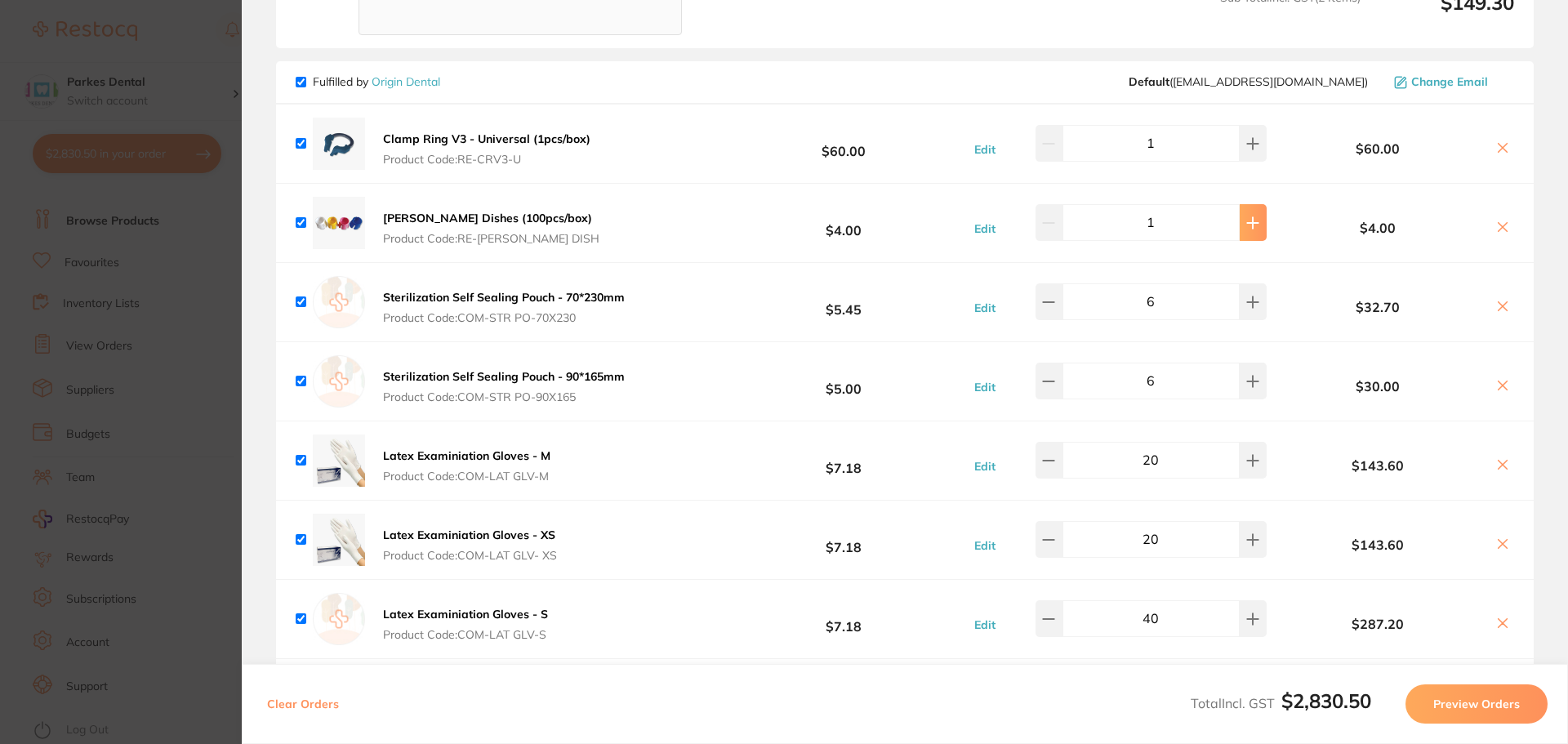
click at [1246, 217] on icon at bounding box center [1252, 223] width 13 height 13
type input "4"
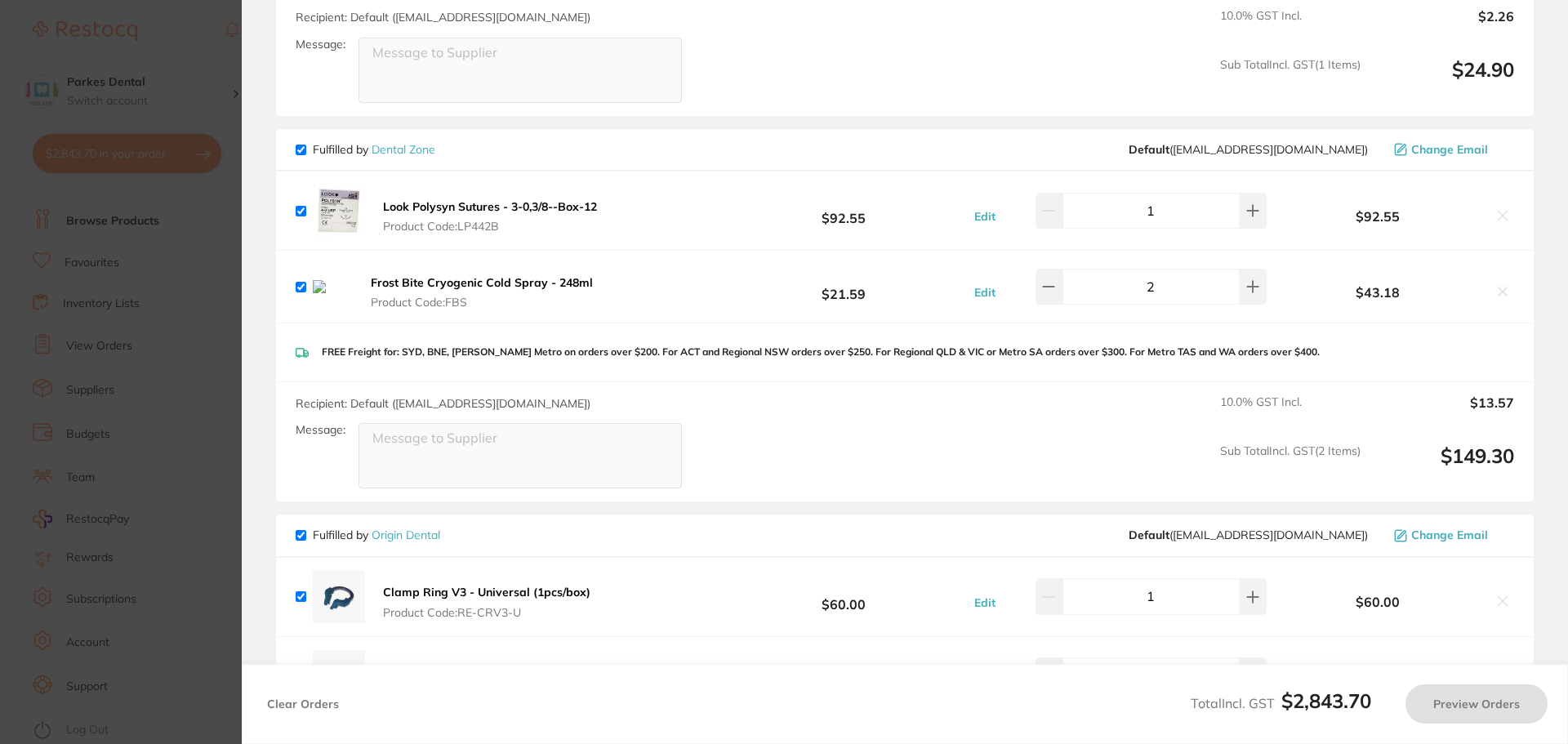
scroll to position [2585, 0]
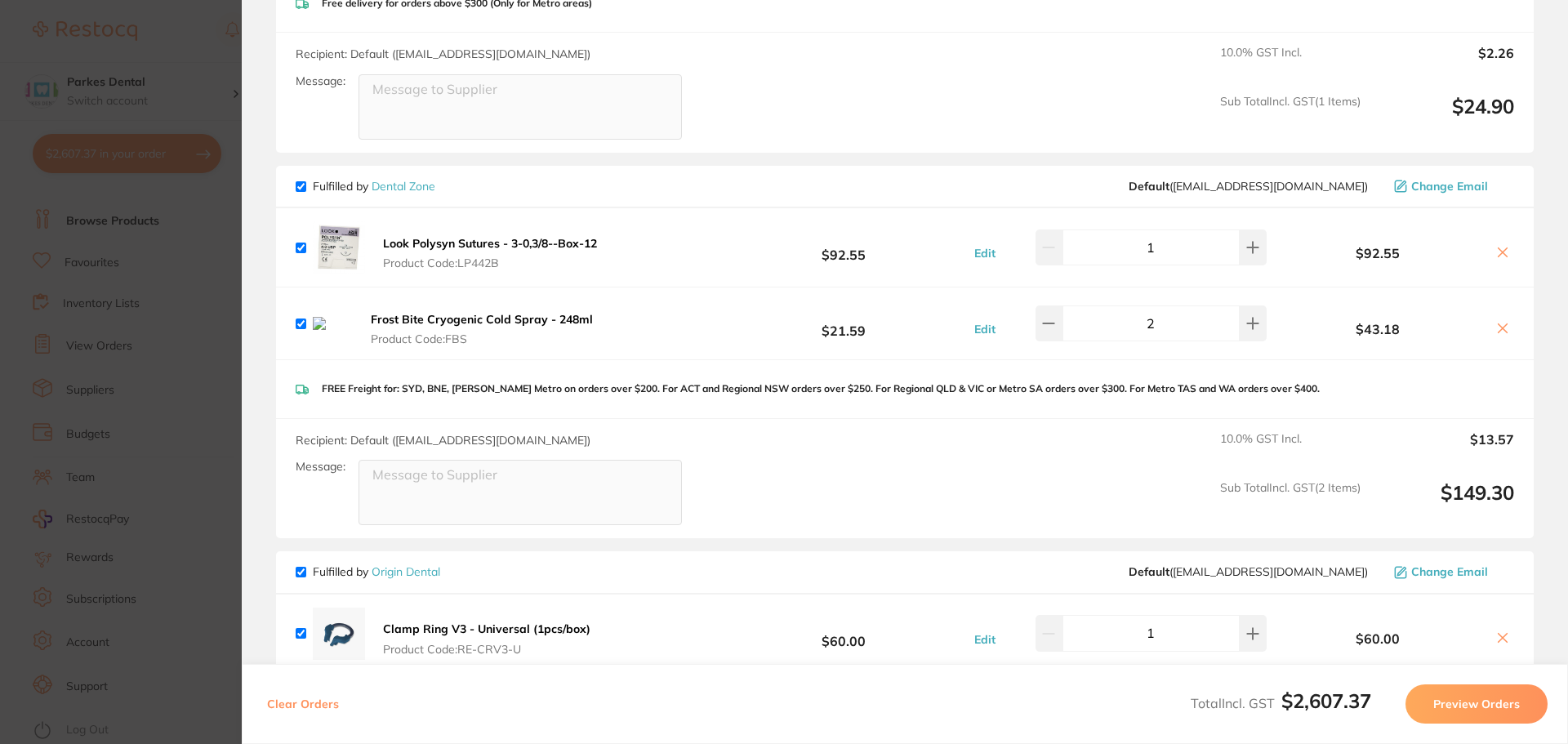
click at [1504, 322] on icon at bounding box center [1503, 328] width 13 height 13
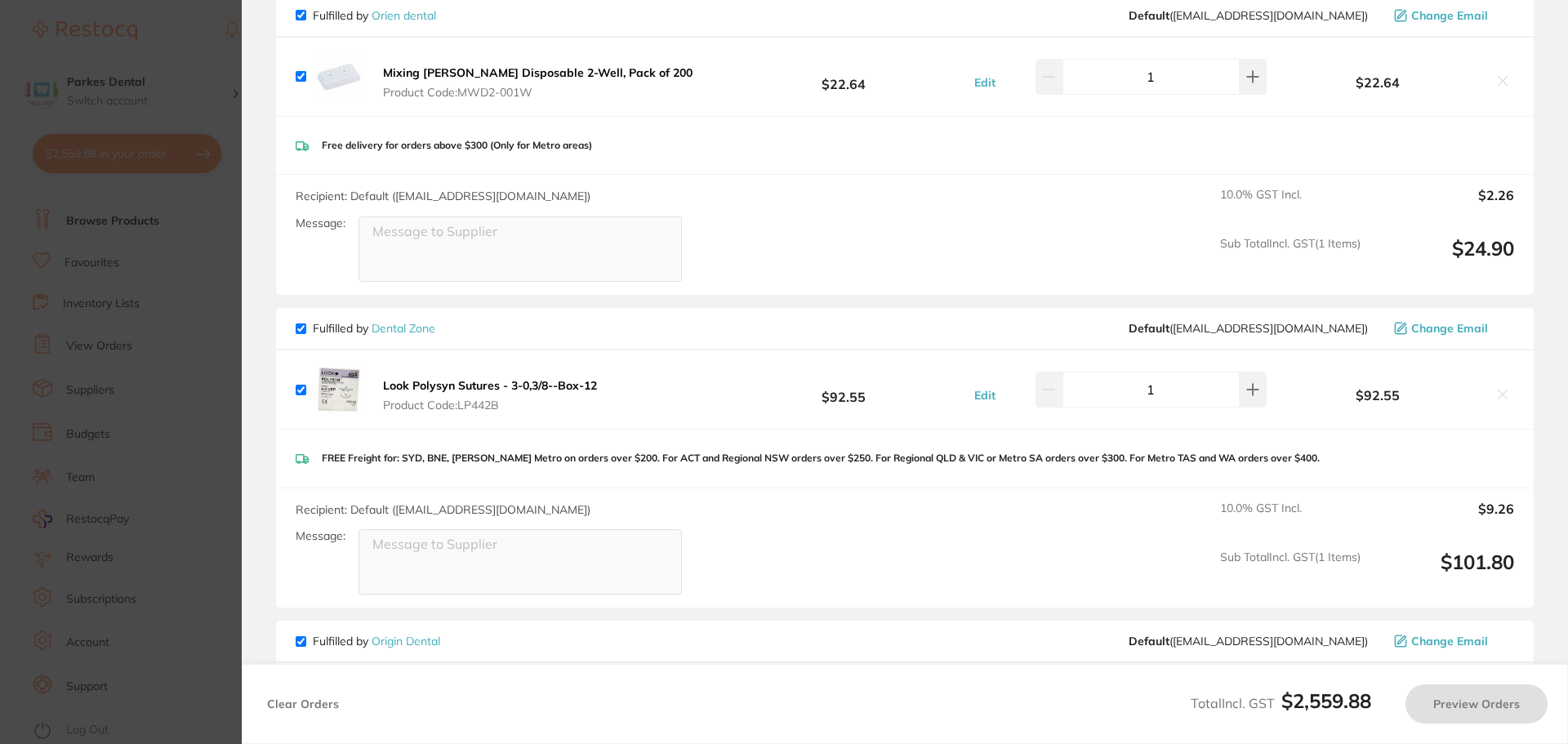
scroll to position [2258, 0]
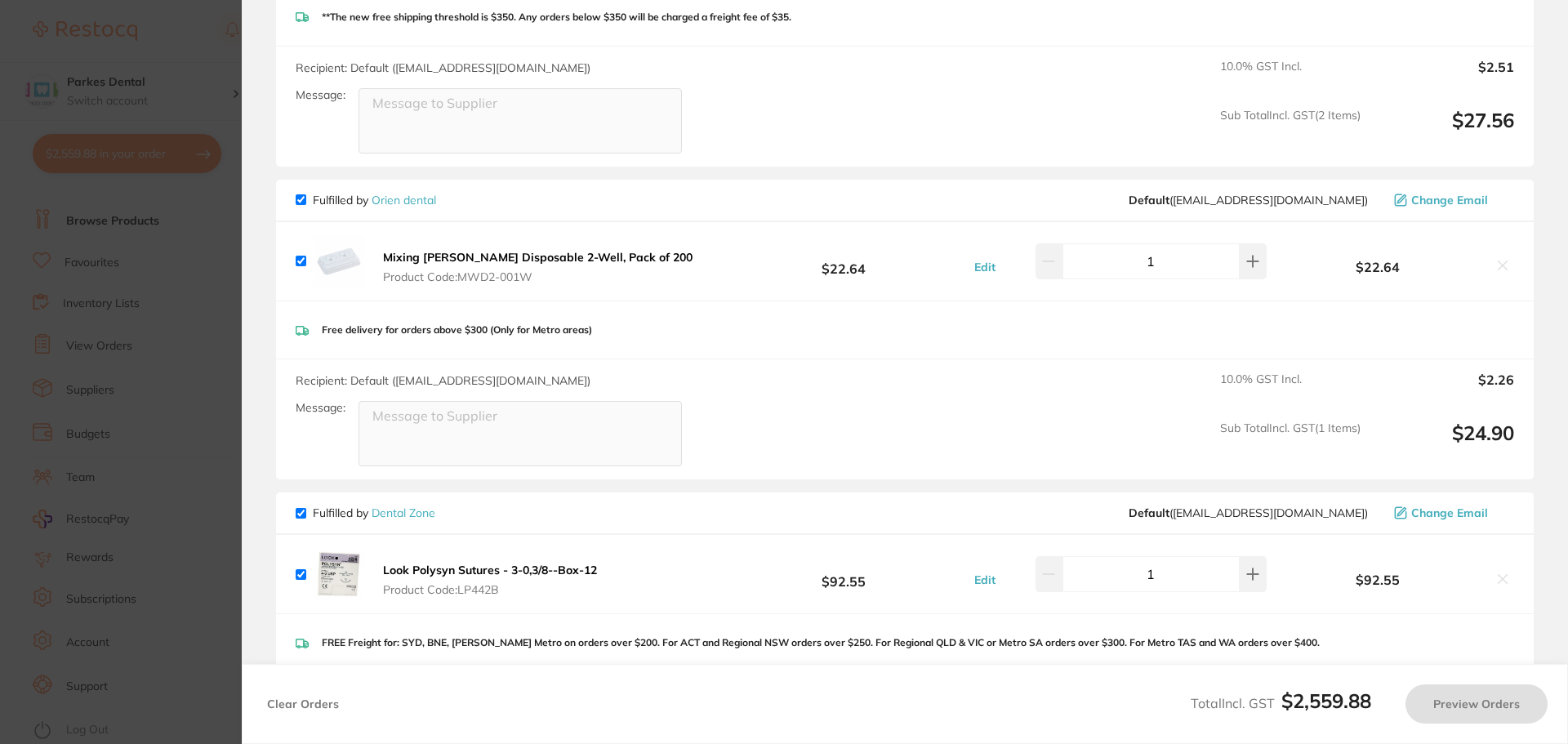
checkbox input "true"
click at [84, 335] on section "Update RRP Set your pre negotiated price for this item. Item Agreed RRP (excl. …" at bounding box center [784, 372] width 1568 height 744
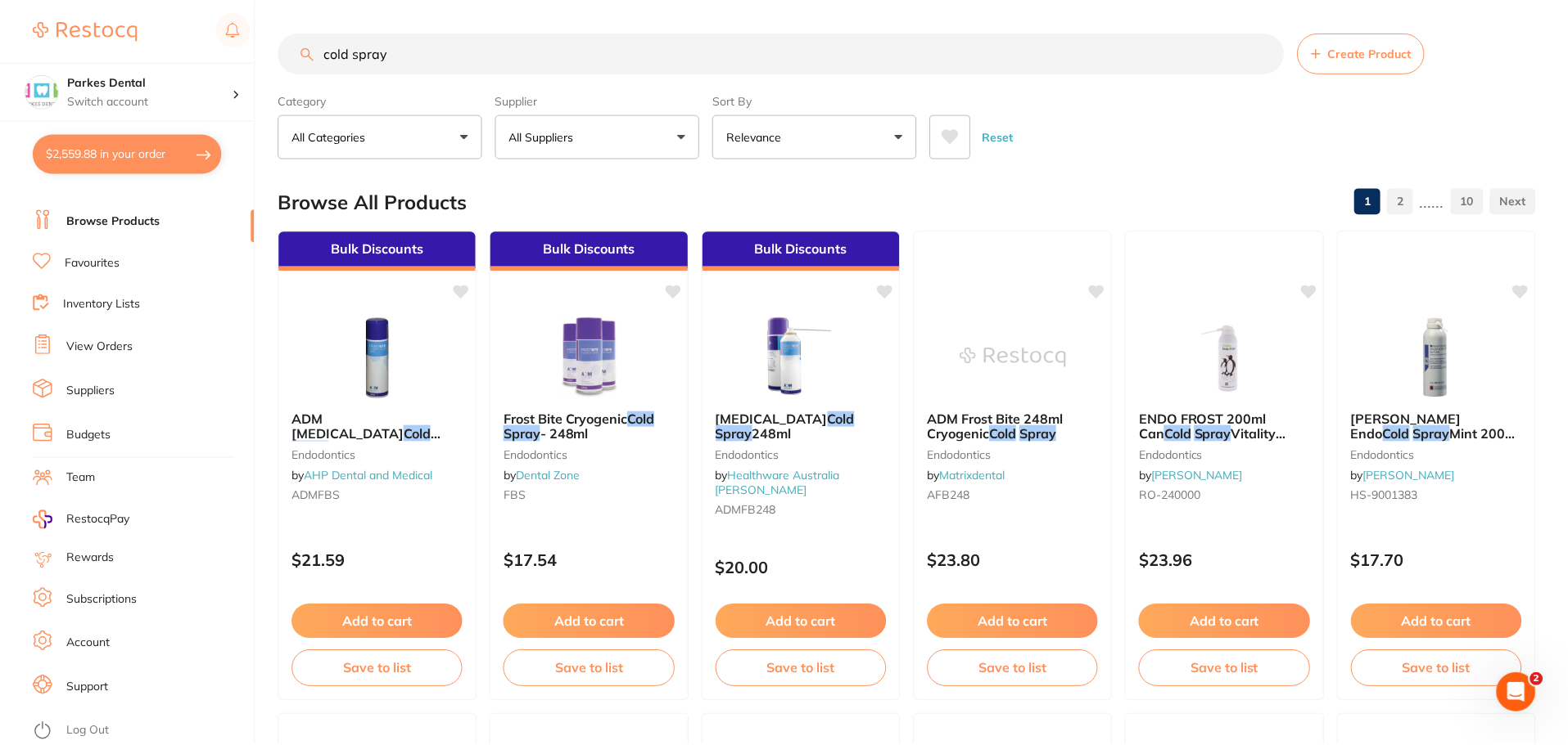
scroll to position [82, 0]
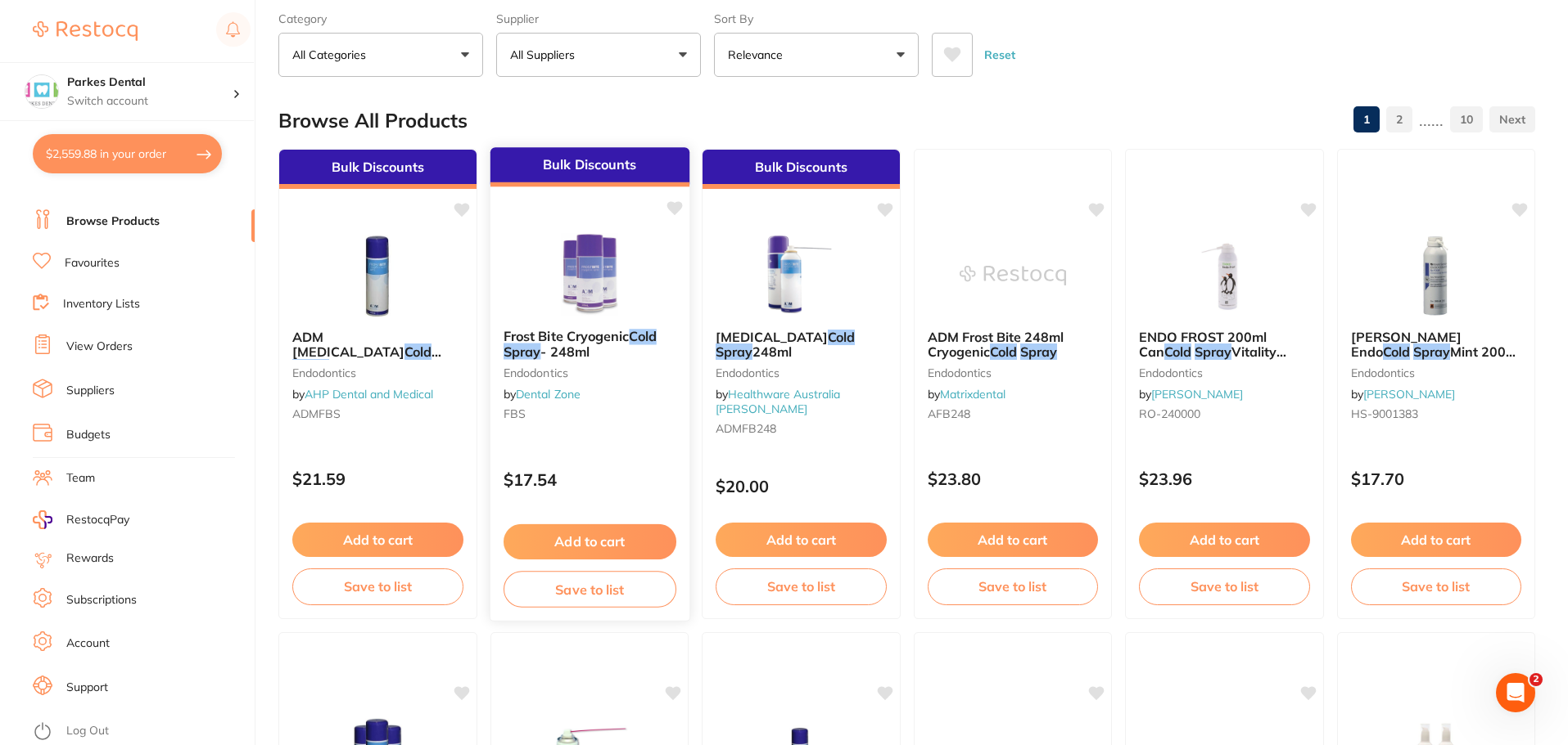
click at [588, 342] on span "Frost Bite Cryogenic" at bounding box center [566, 336] width 126 height 17
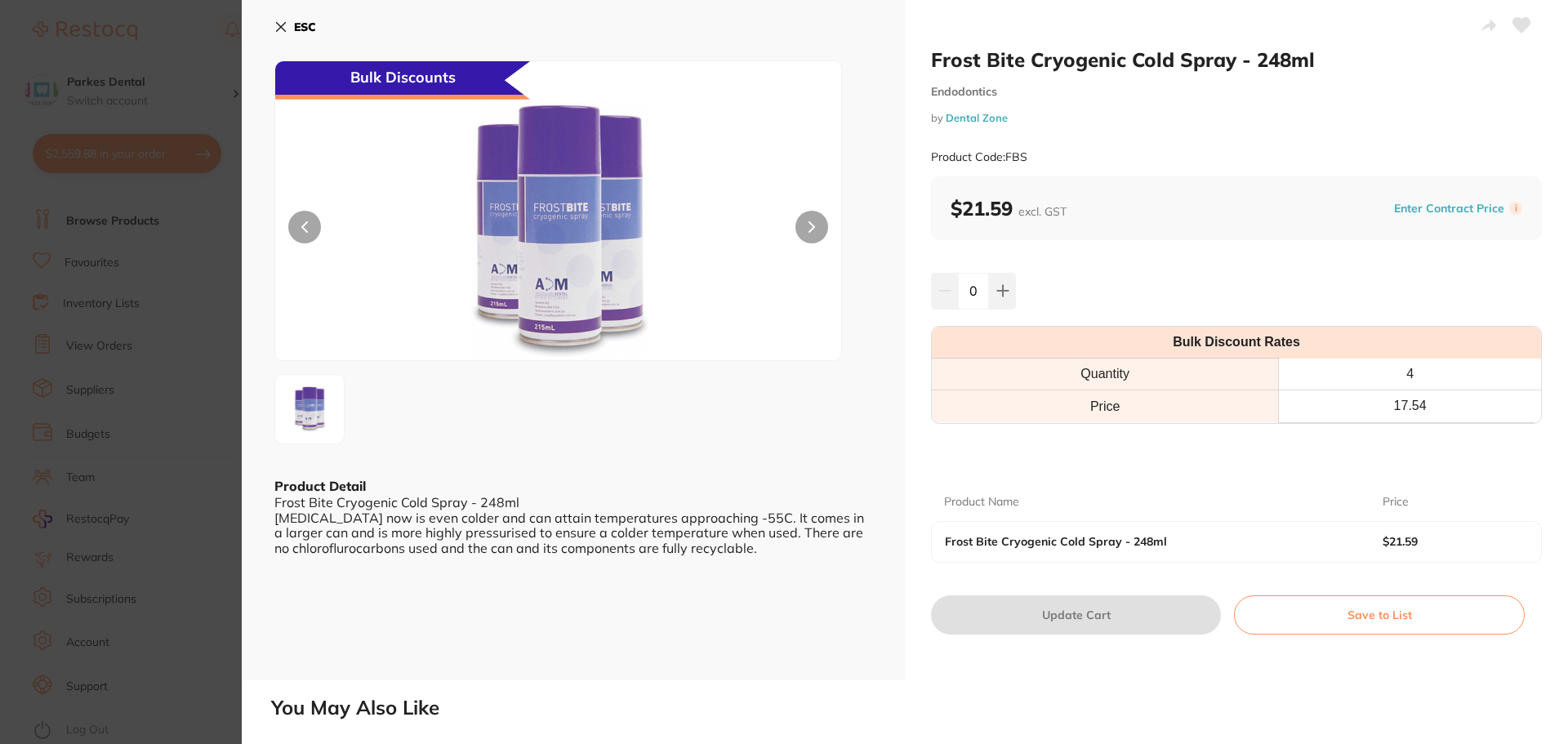
click at [177, 359] on section "Frost Bite Cryogenic Cold Spray - 248ml Endodontics by Dental Zone Product Code…" at bounding box center [784, 372] width 1568 height 744
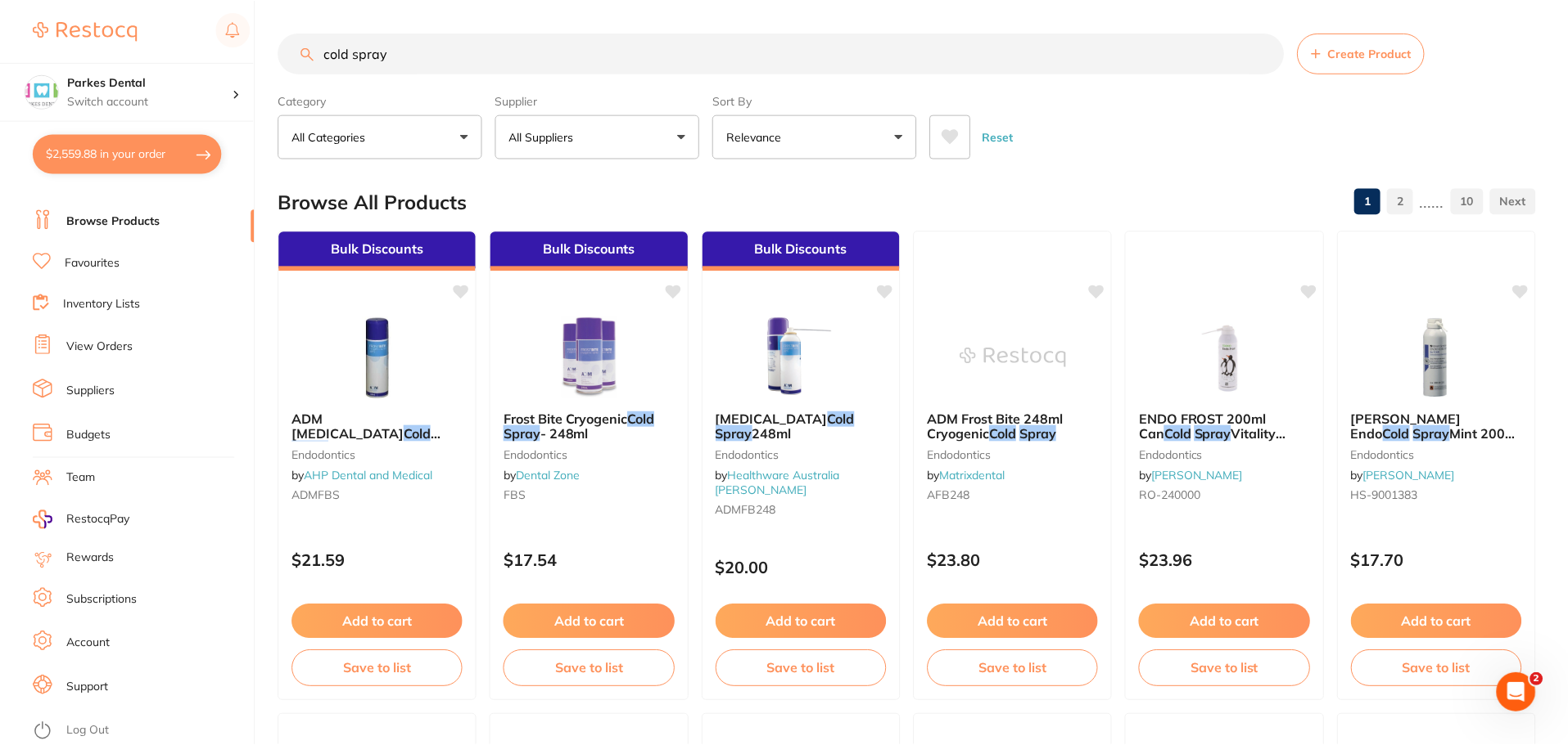
scroll to position [82, 0]
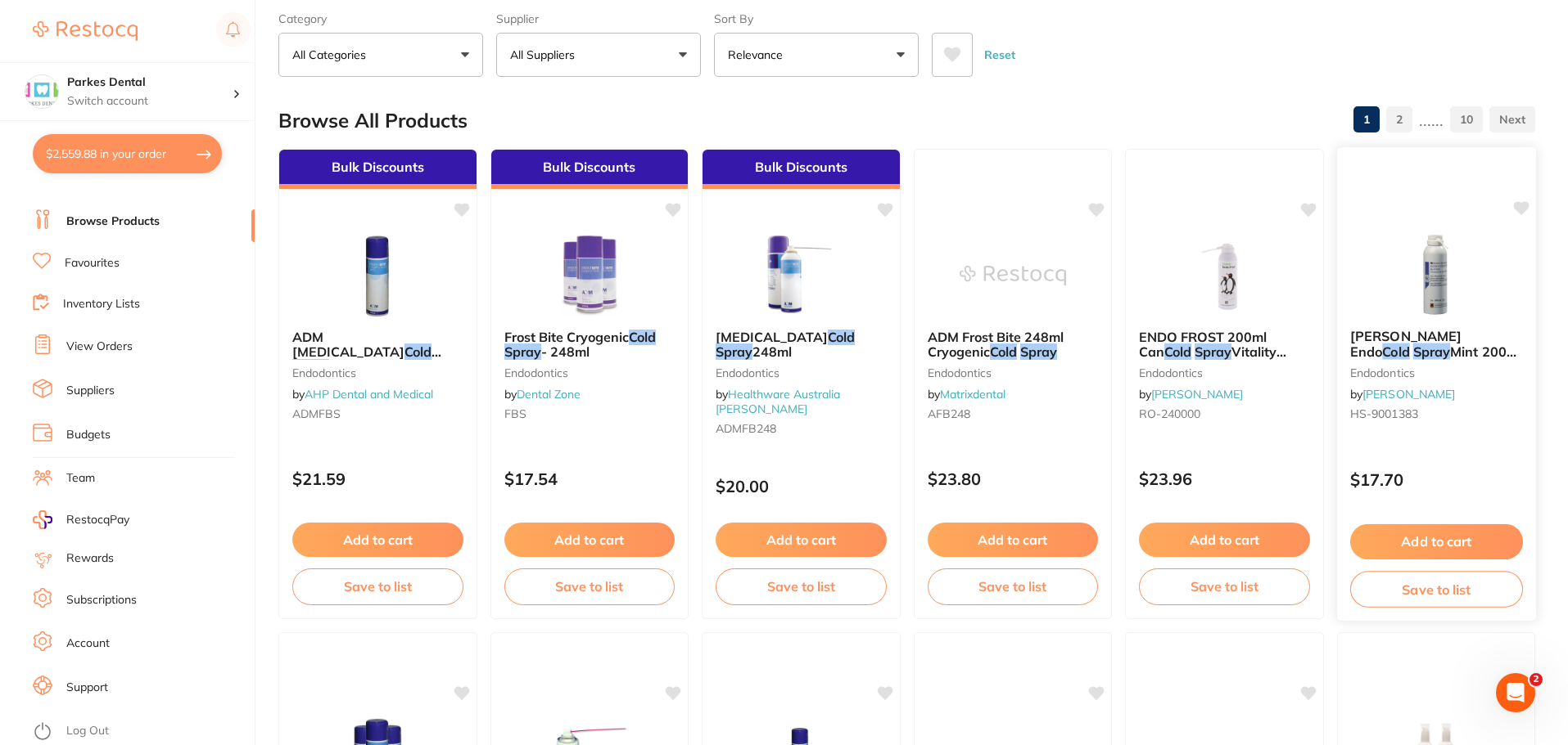
click at [1408, 324] on div "[PERSON_NAME] Endo Cold Spray Mint 200ml can endodontics by [PERSON_NAME] [PERS…" at bounding box center [1435, 378] width 199 height 125
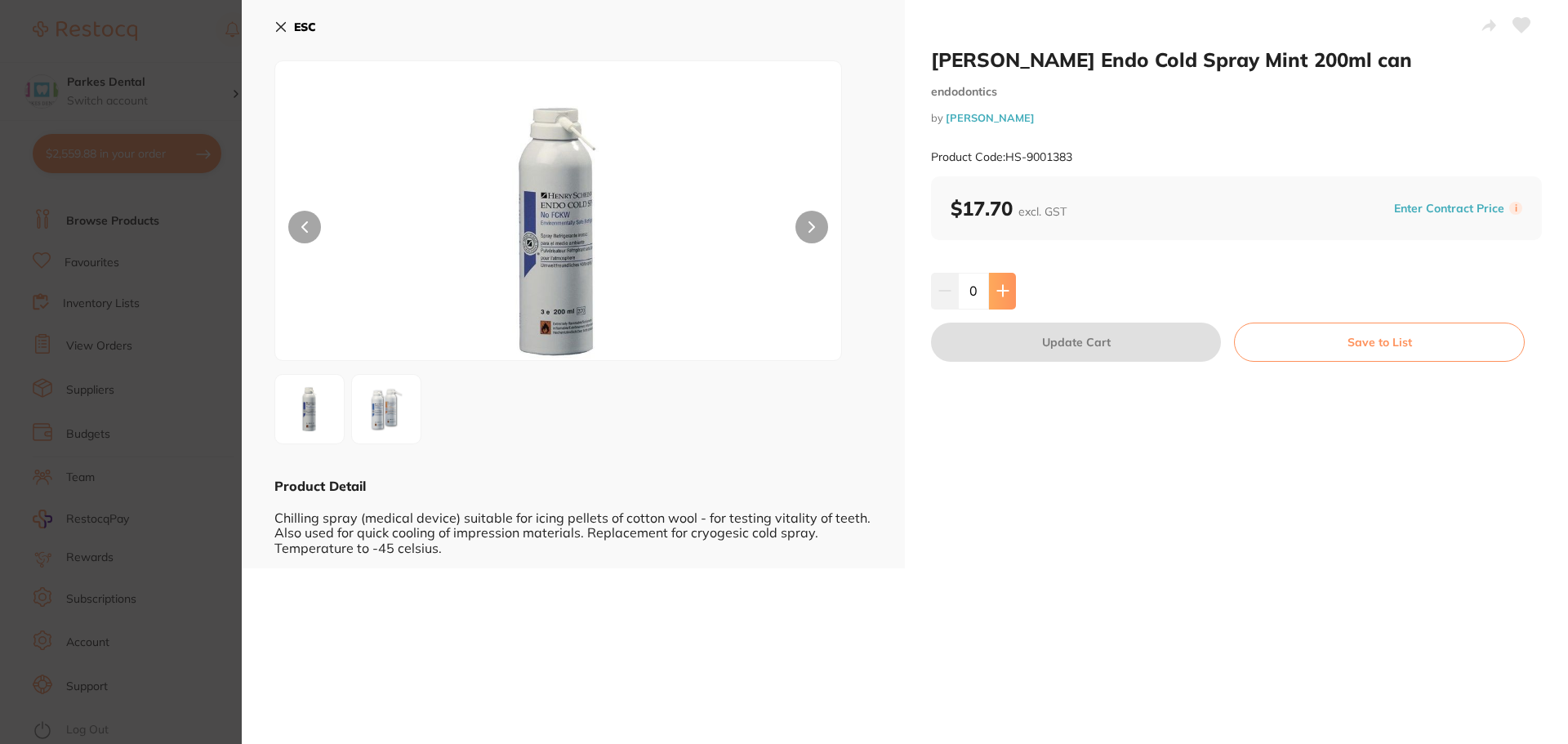
click at [995, 303] on button at bounding box center [1002, 290] width 27 height 36
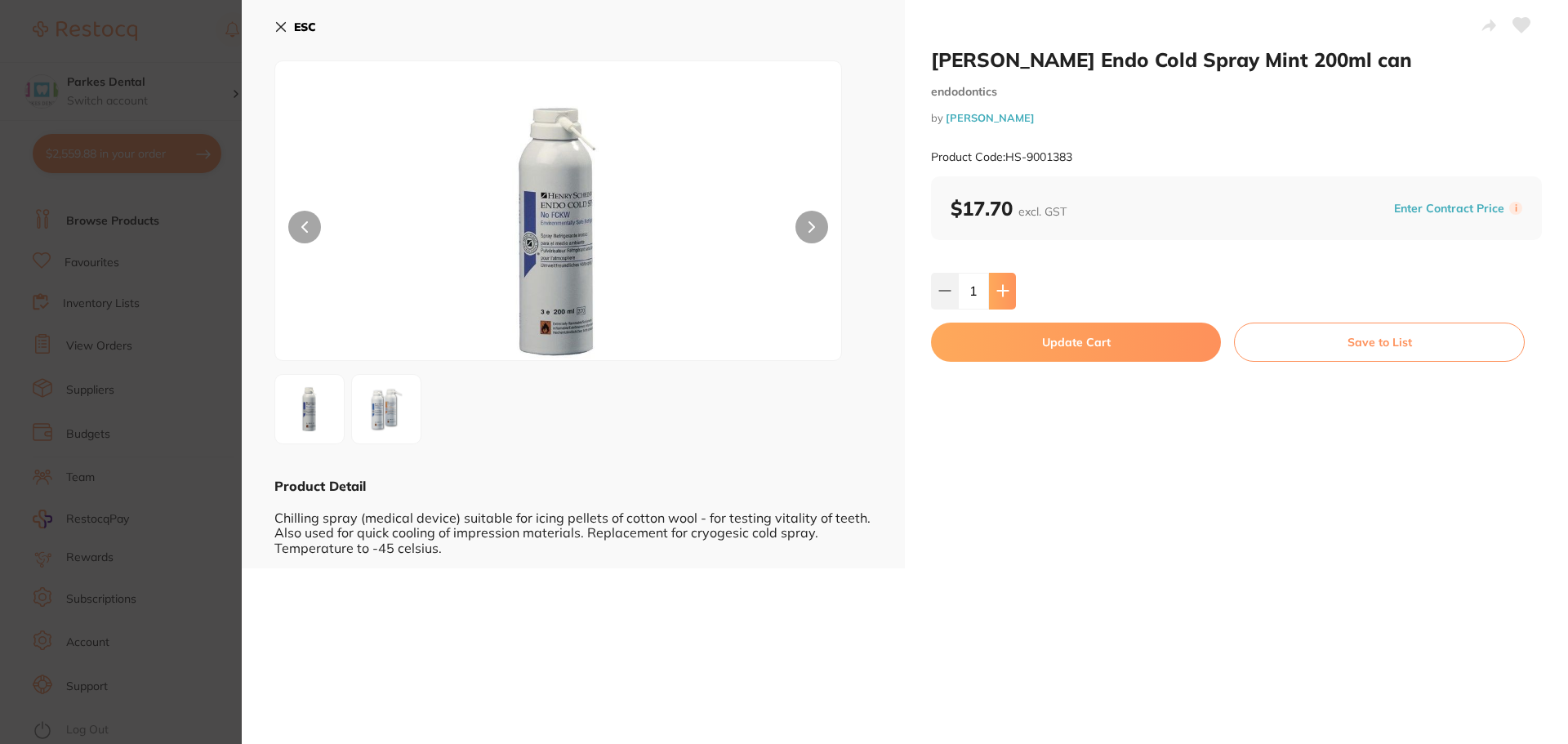
click at [995, 303] on button at bounding box center [1002, 290] width 27 height 36
type input "2"
click at [989, 344] on button "Update Cart" at bounding box center [1076, 341] width 290 height 39
checkbox input "false"
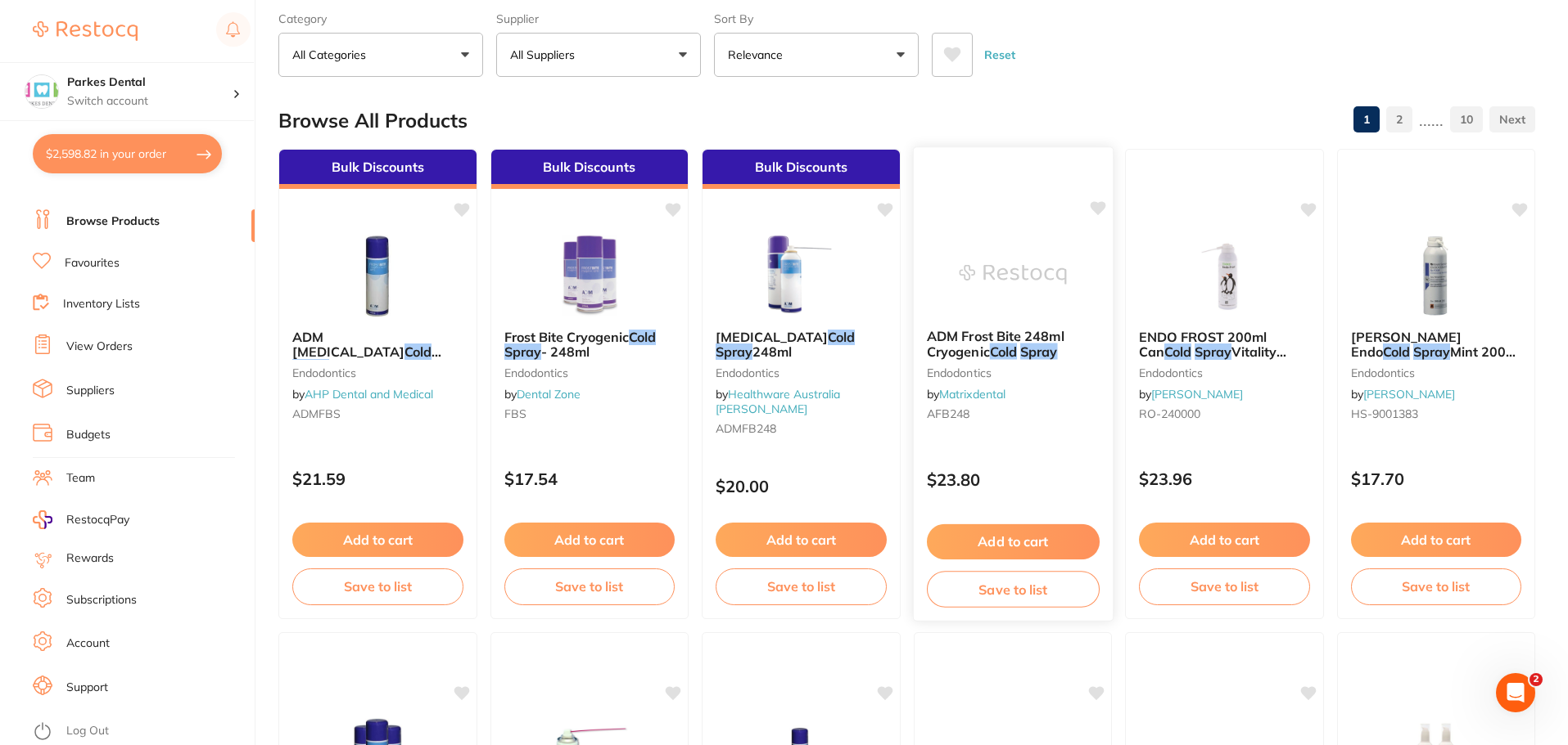
scroll to position [2341, 0]
